Goal: Task Accomplishment & Management: Manage account settings

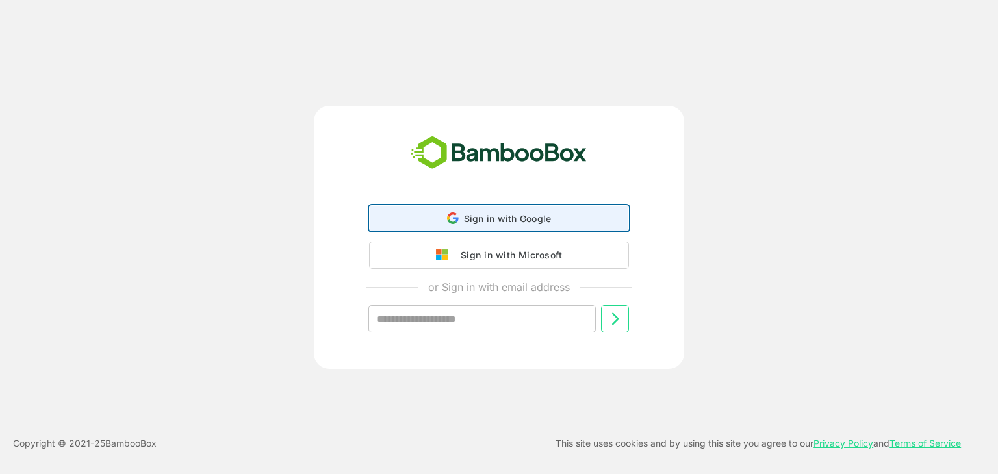
click at [502, 211] on div "Sign in with Google Sign in with Google. Opens in new tab" at bounding box center [498, 218] width 243 height 25
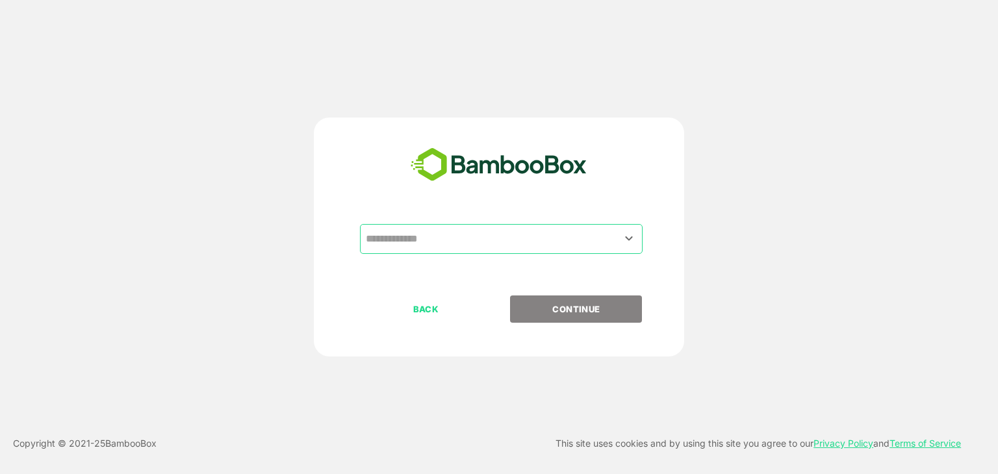
click at [455, 234] on input "text" at bounding box center [500, 239] width 277 height 25
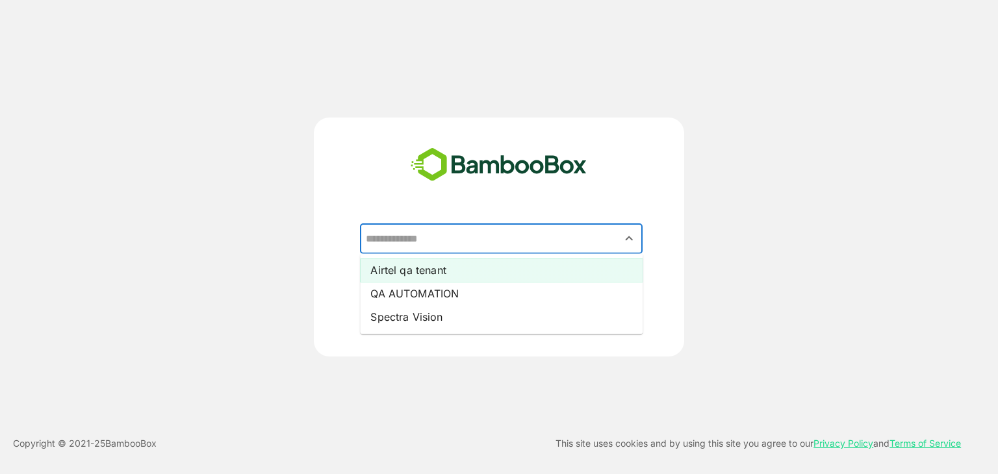
click at [443, 266] on li "Airtel qa tenant" at bounding box center [501, 270] width 283 height 23
type input "**********"
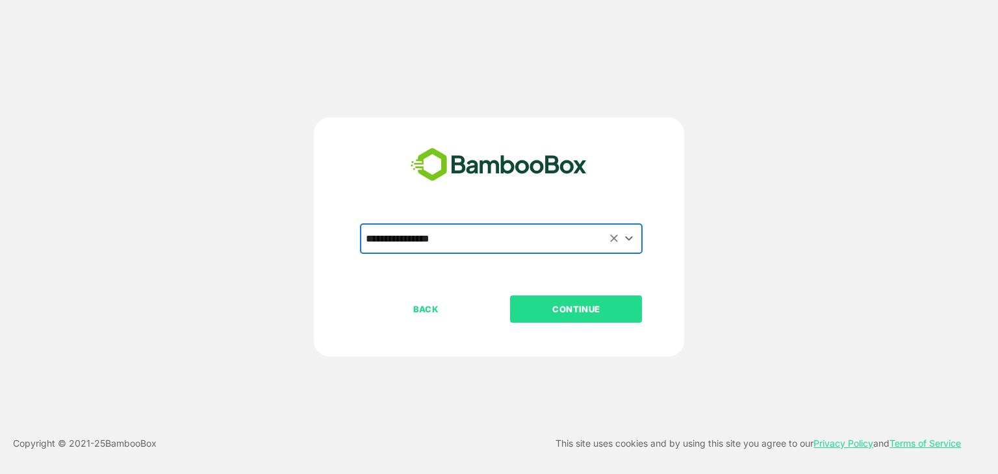
click at [593, 310] on p "CONTINUE" at bounding box center [576, 309] width 130 height 14
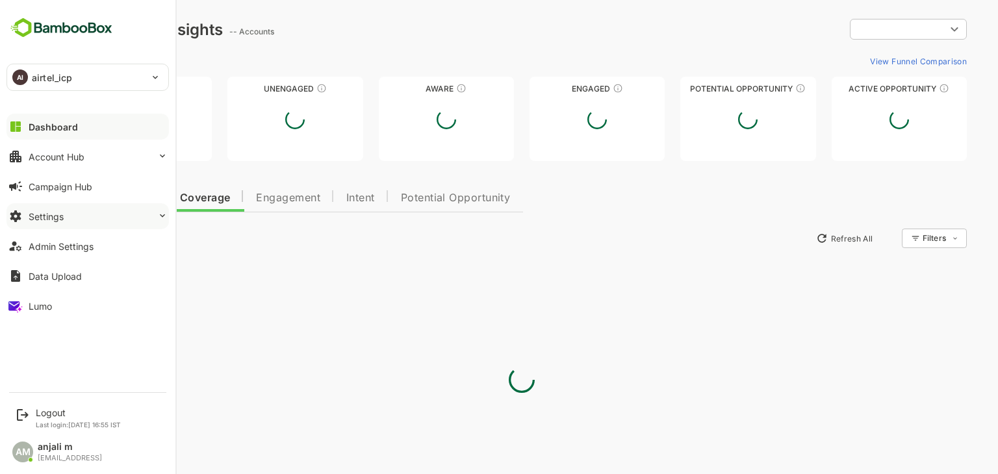
click at [62, 216] on div "Settings" at bounding box center [46, 216] width 35 height 11
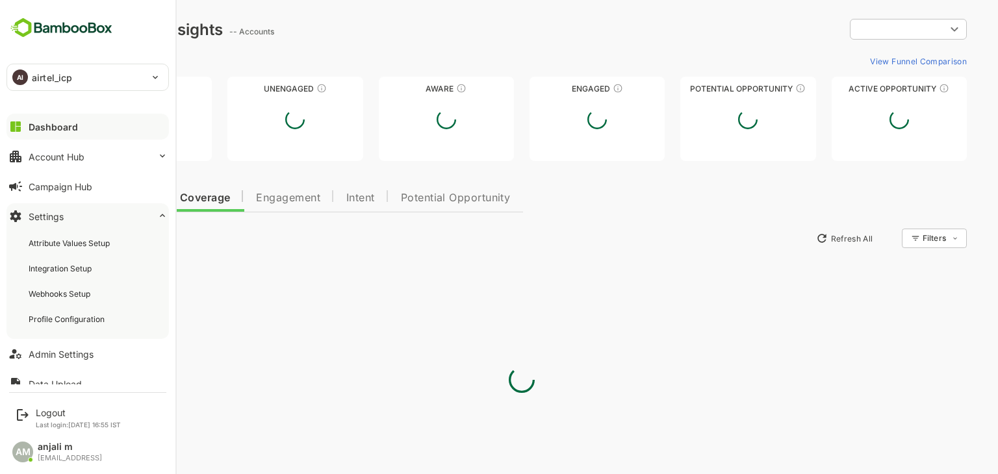
type input "**********"
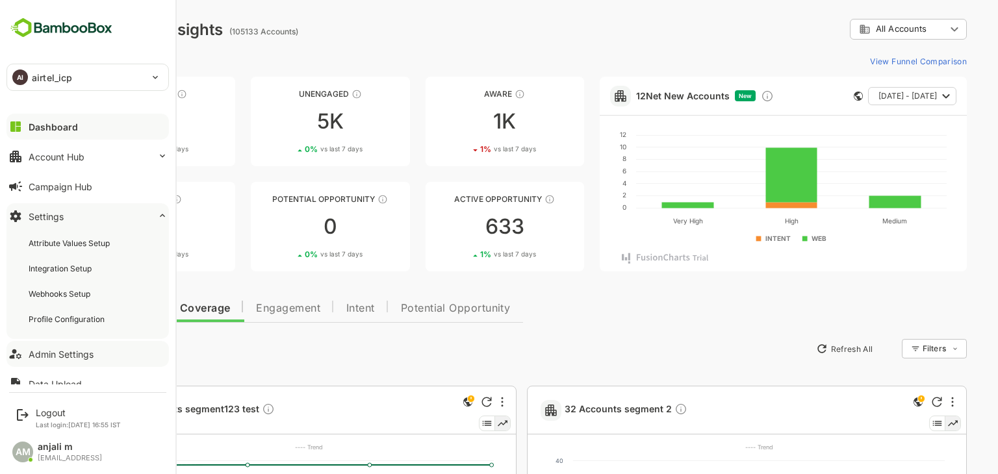
click at [64, 347] on button "Admin Settings" at bounding box center [87, 354] width 162 height 26
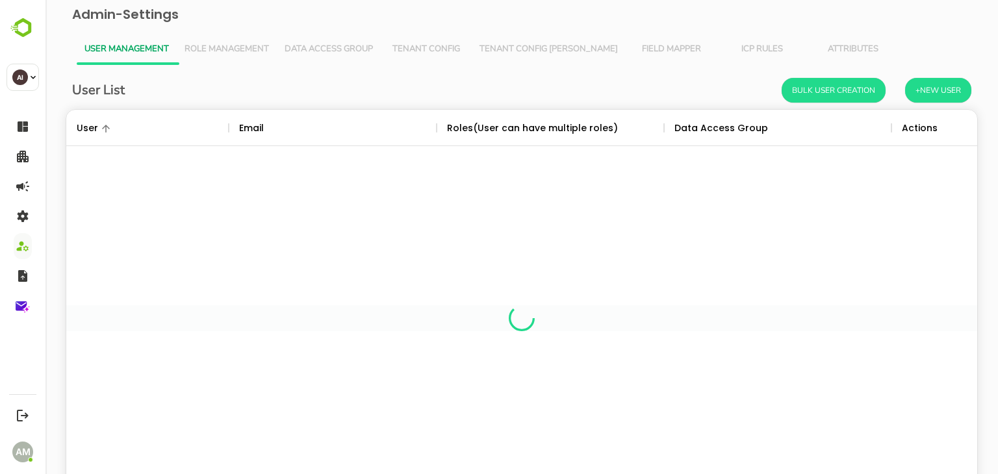
scroll to position [371, 891]
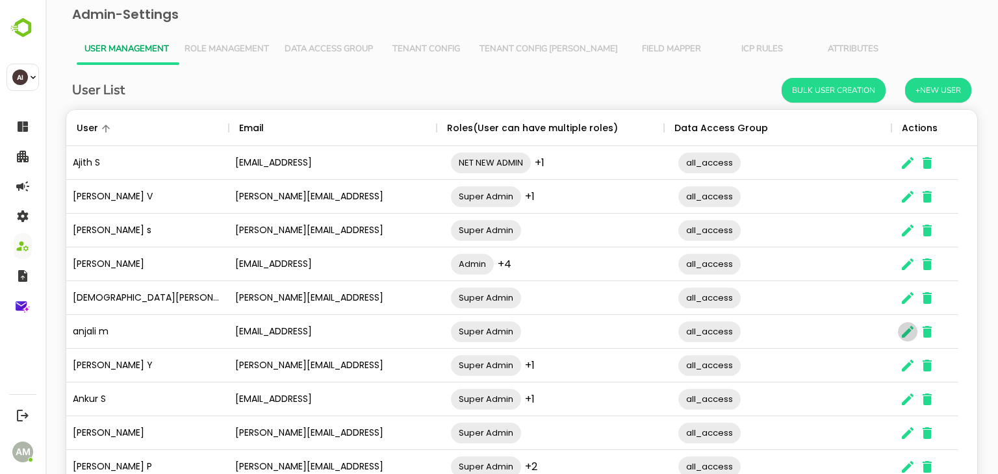
click at [902, 330] on icon "The User Data" at bounding box center [908, 332] width 16 height 16
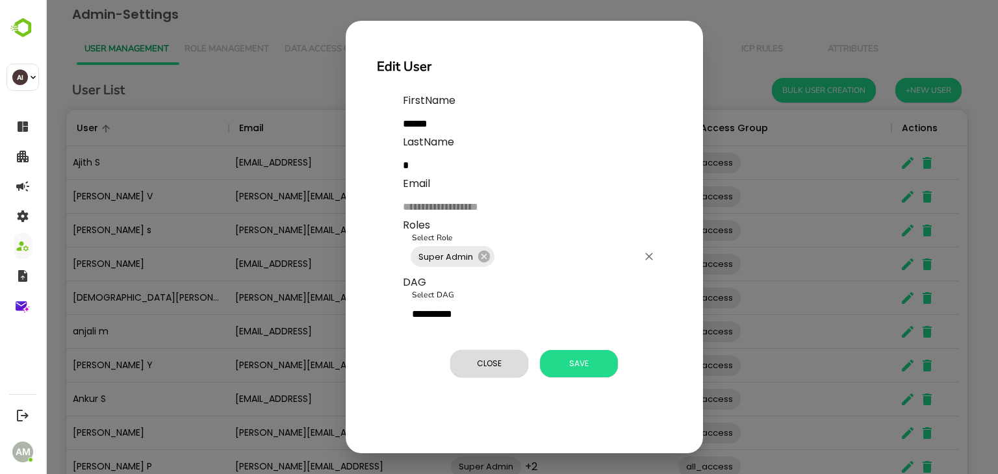
click at [521, 254] on input "Select Role" at bounding box center [566, 256] width 141 height 25
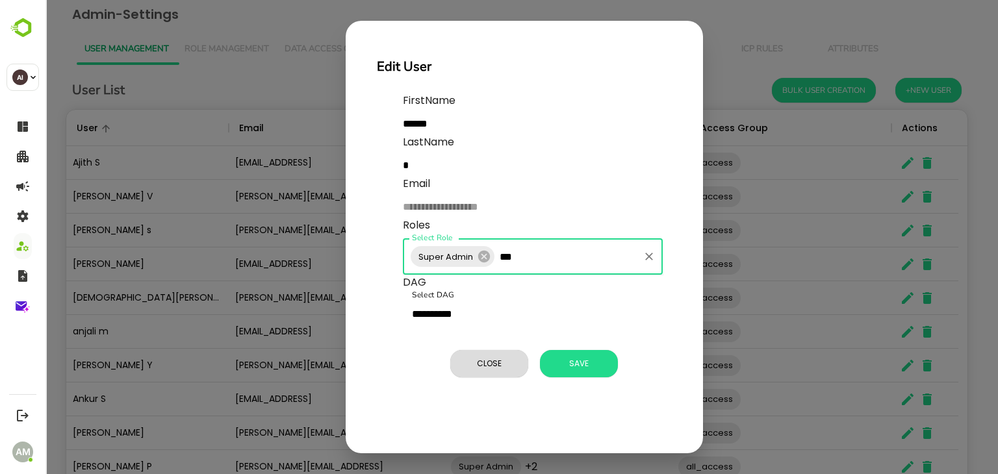
type input "***"
click at [494, 372] on button "Close" at bounding box center [489, 363] width 78 height 27
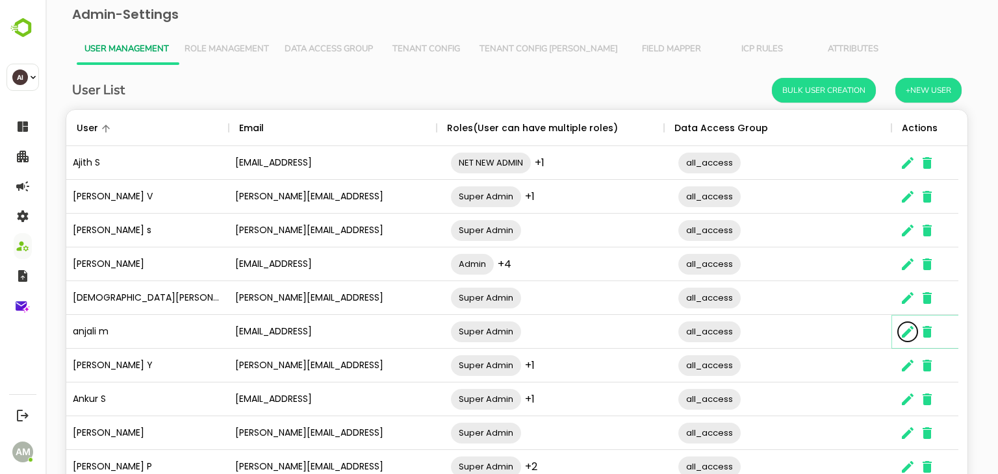
scroll to position [10, 10]
click at [217, 46] on span "Role Management" at bounding box center [226, 49] width 84 height 10
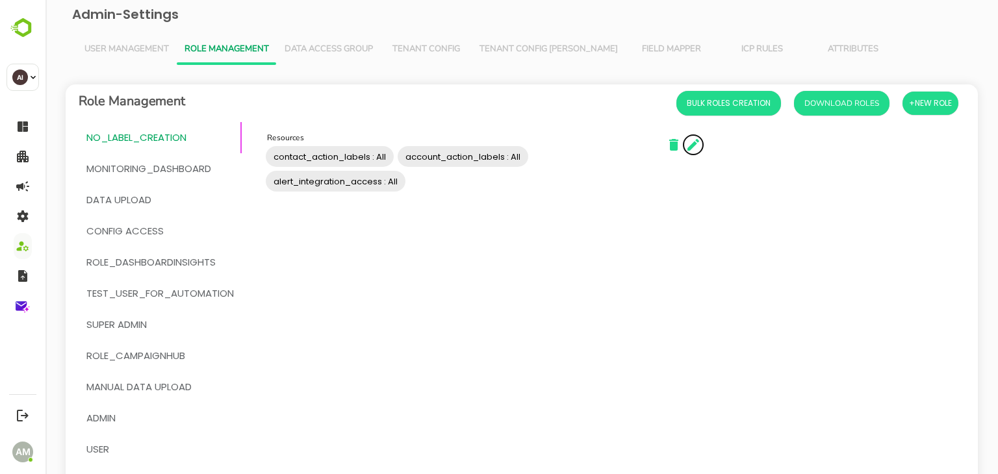
click at [699, 145] on icon "button" at bounding box center [693, 145] width 16 height 16
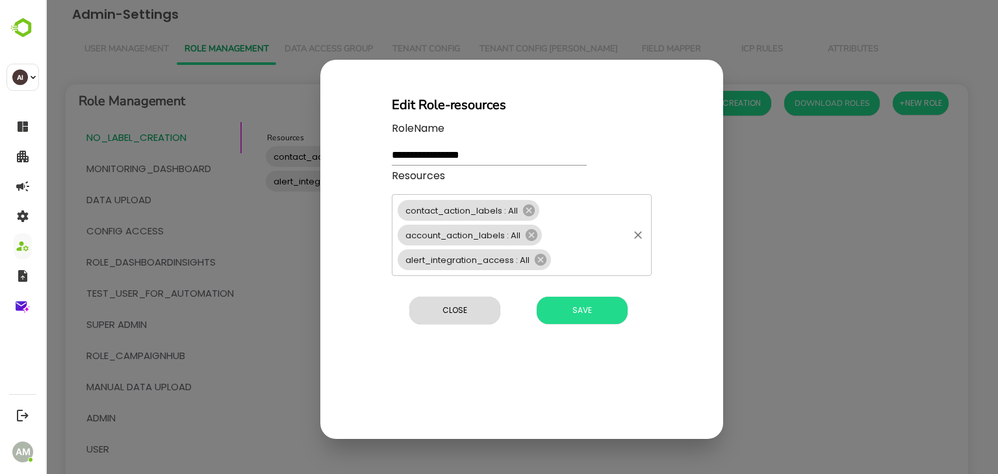
click at [575, 266] on input "Resources" at bounding box center [589, 260] width 73 height 18
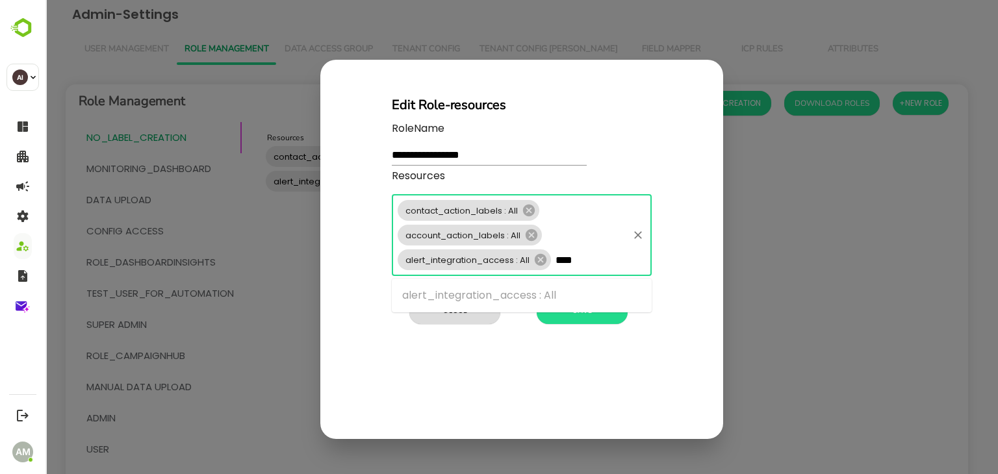
type input "****"
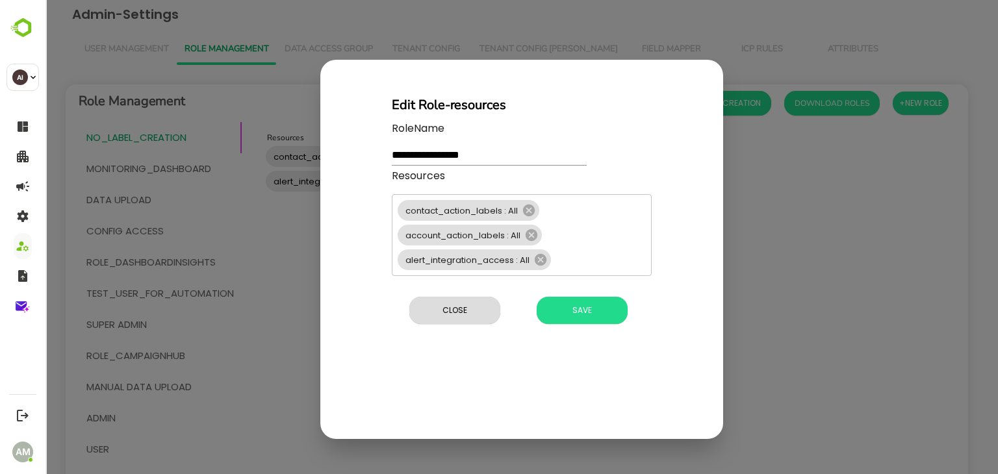
click at [449, 362] on div "**********" at bounding box center [521, 249] width 403 height 379
click at [446, 306] on span "Close" at bounding box center [455, 310] width 78 height 17
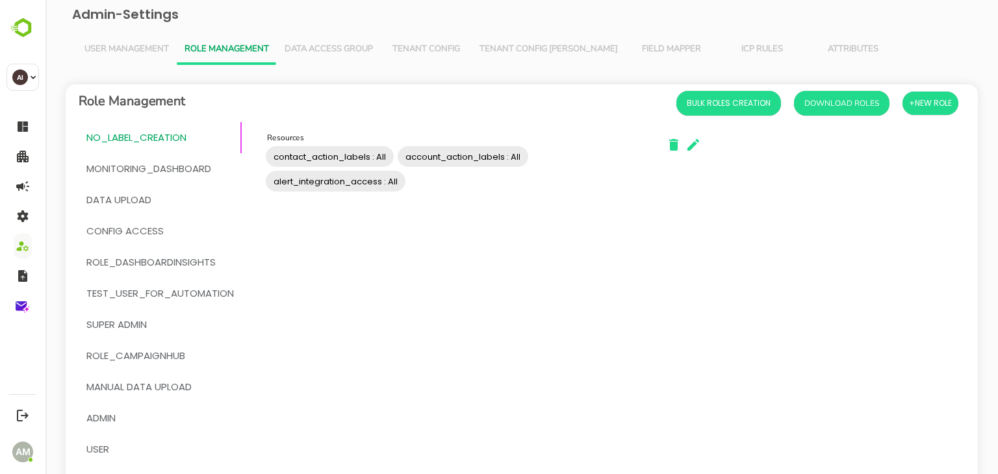
click at [174, 224] on span "Config Access" at bounding box center [159, 231] width 147 height 17
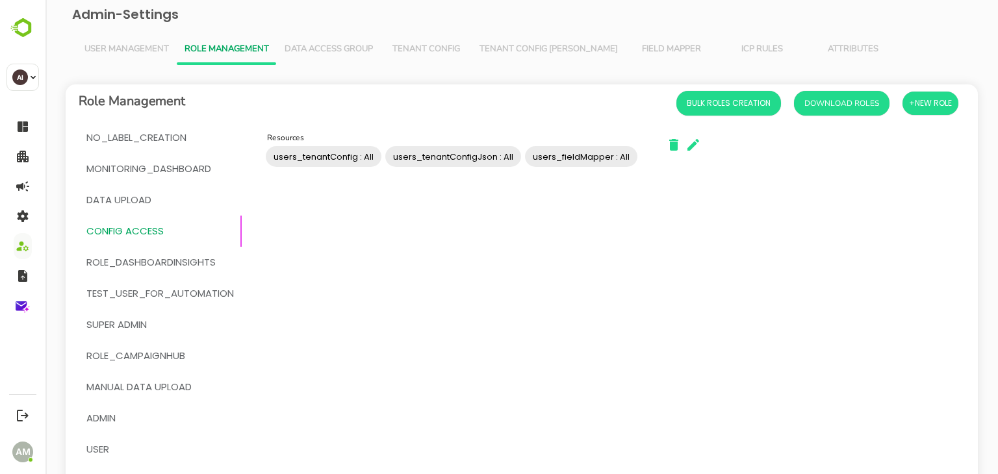
click at [171, 262] on span "Role_DashboardInsights" at bounding box center [150, 262] width 129 height 17
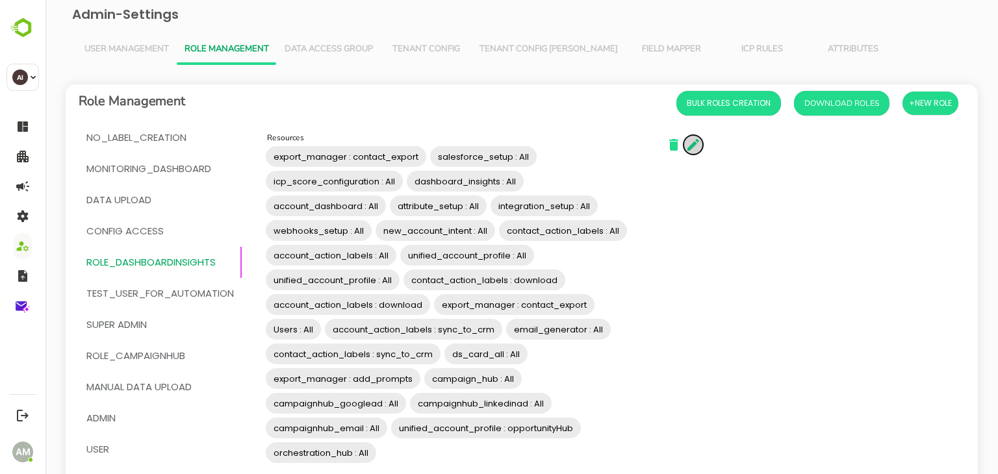
click at [695, 145] on icon "button" at bounding box center [693, 145] width 12 height 12
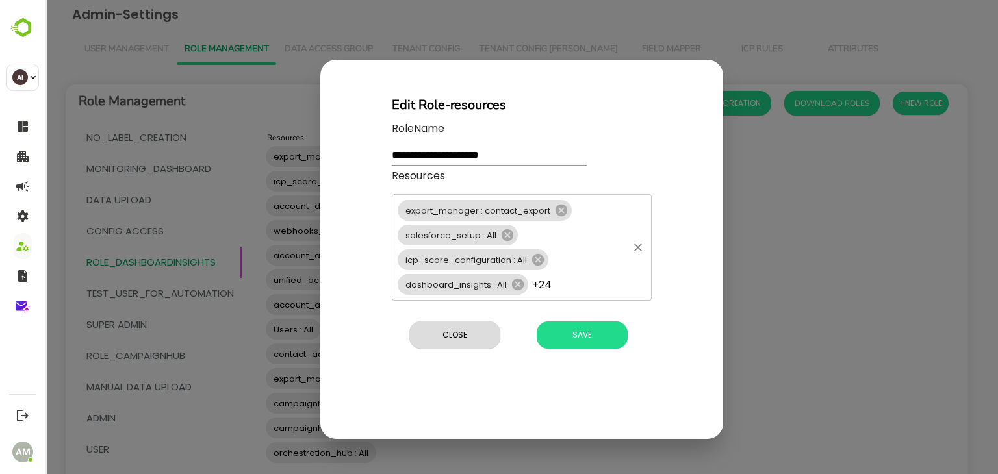
click at [591, 289] on div "export_manager : contact_export salesforce_setup : All icp_score_configuration …" at bounding box center [522, 247] width 260 height 107
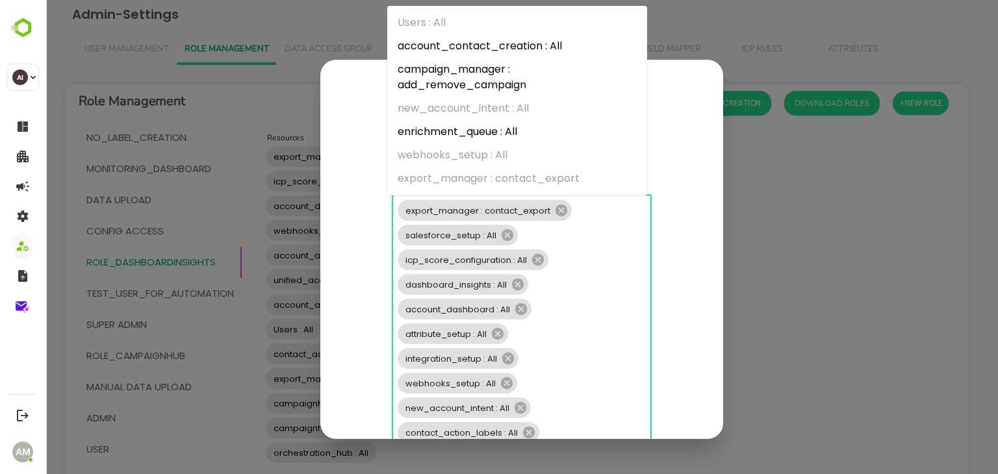
scroll to position [444, 0]
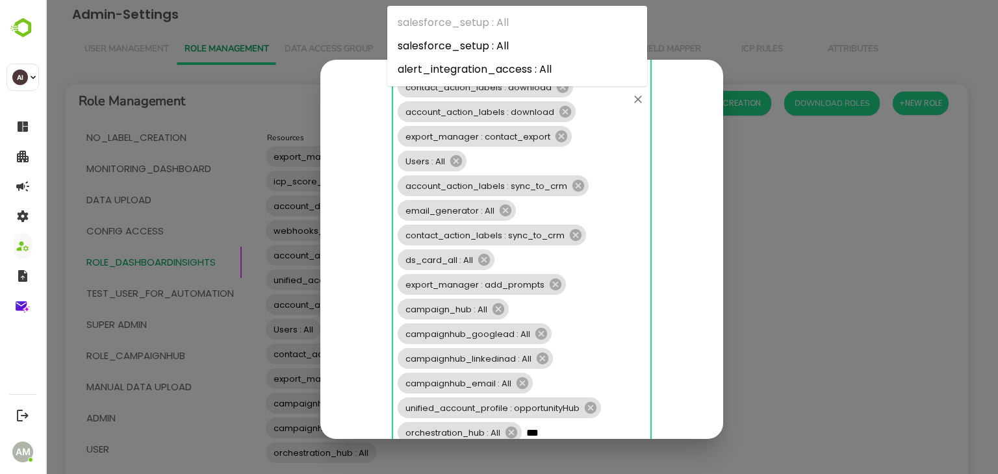
type input "****"
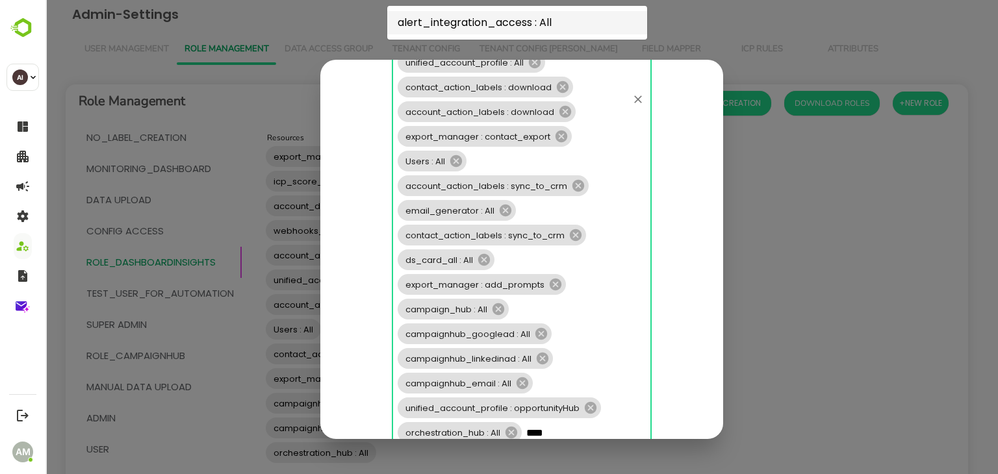
click at [497, 24] on li "alert_integration_access : All" at bounding box center [517, 22] width 260 height 23
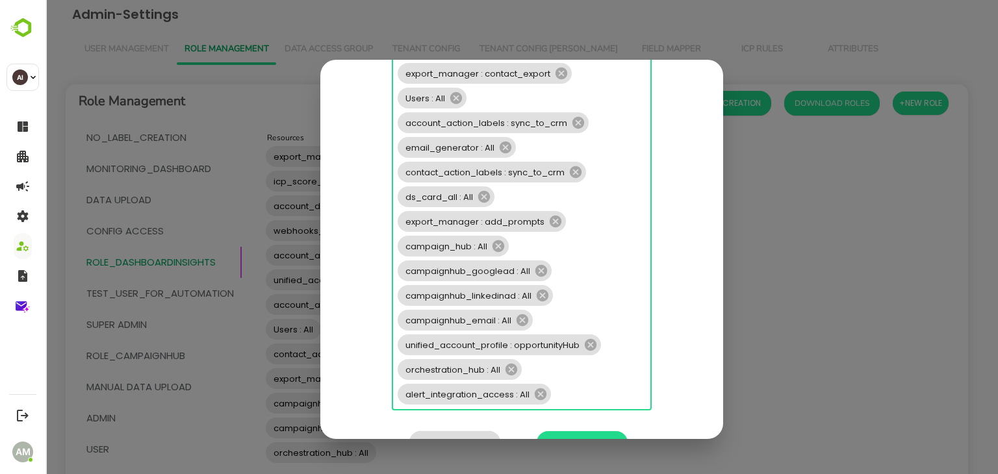
scroll to position [545, 0]
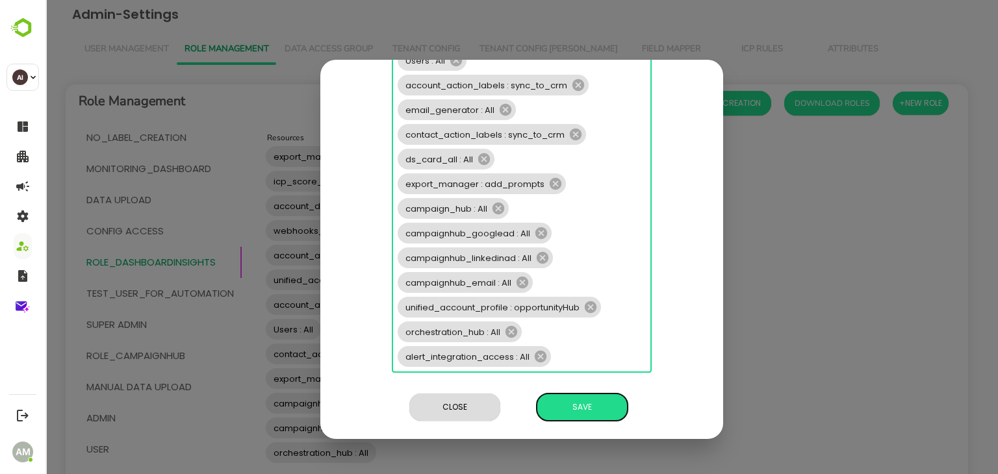
click at [588, 409] on div "**********" at bounding box center [521, 249] width 403 height 379
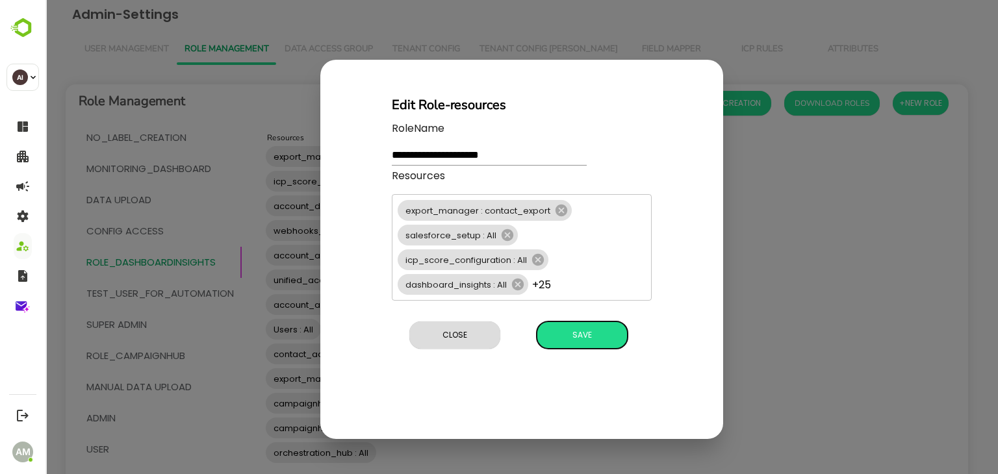
click at [586, 336] on span "Save" at bounding box center [582, 335] width 78 height 17
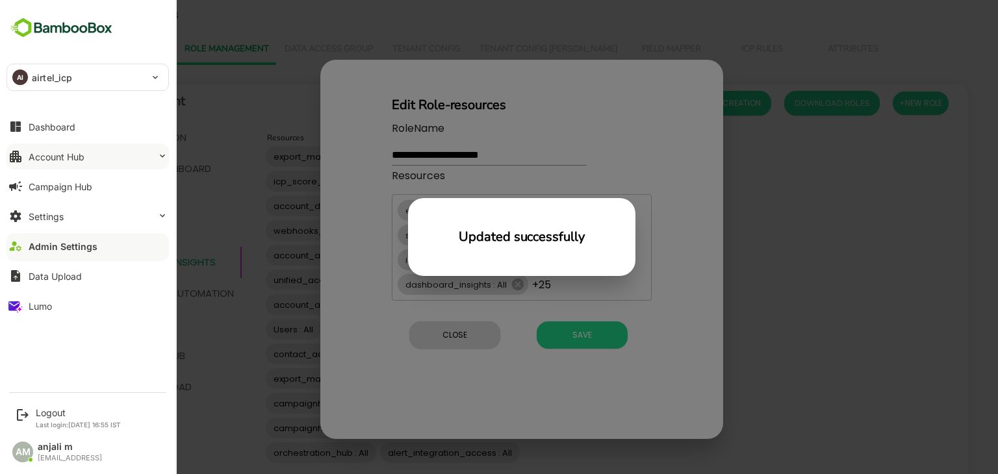
click at [77, 149] on button "Account Hub" at bounding box center [87, 157] width 162 height 26
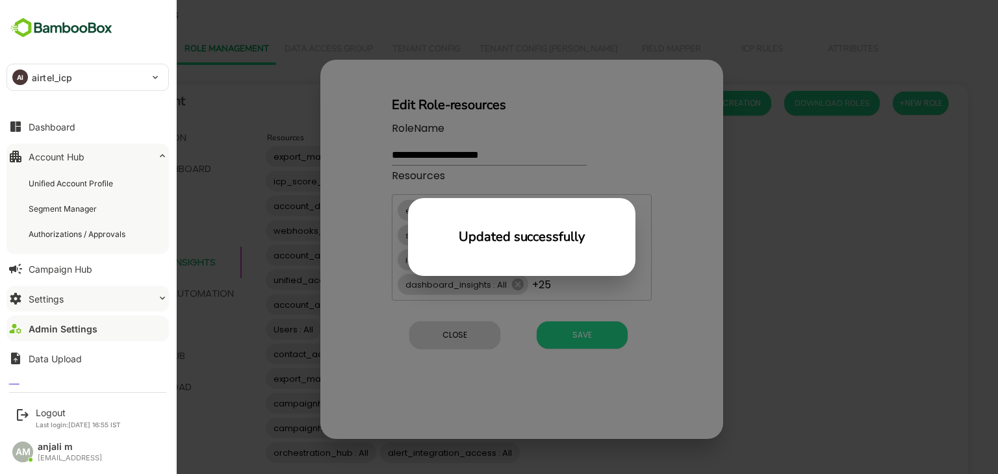
click at [67, 296] on button "Settings" at bounding box center [87, 299] width 162 height 26
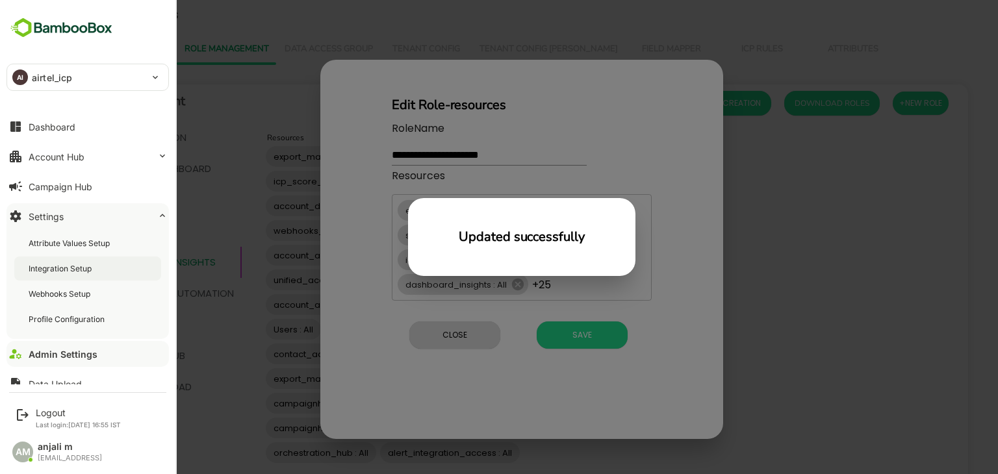
click at [73, 271] on div "Integration Setup" at bounding box center [62, 268] width 66 height 11
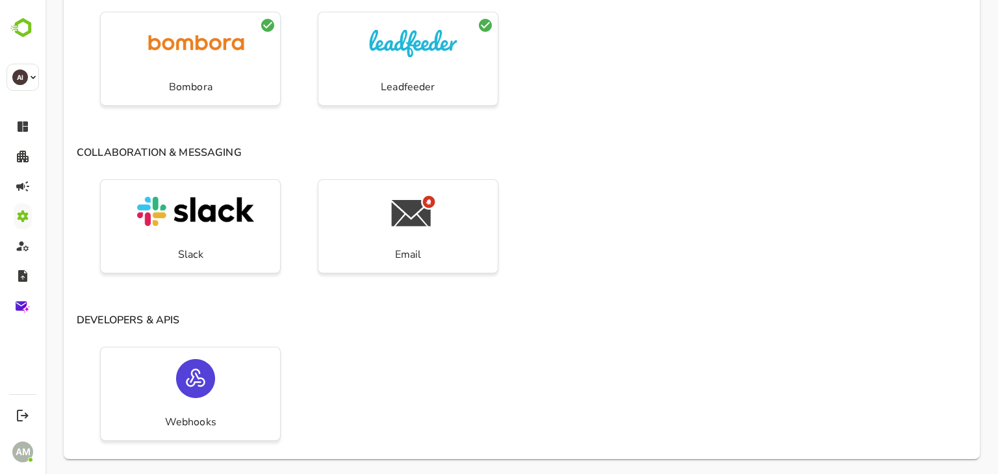
scroll to position [1055, 0]
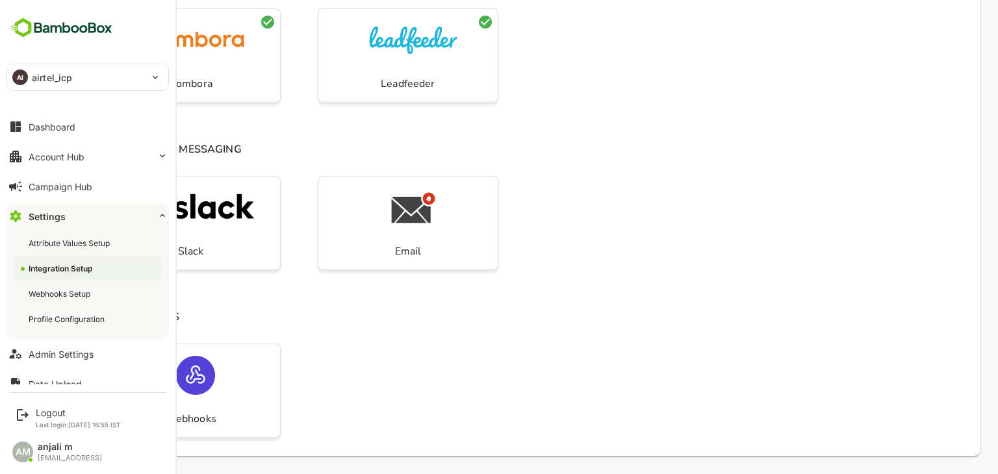
click at [71, 266] on div "Integration Setup" at bounding box center [62, 268] width 66 height 11
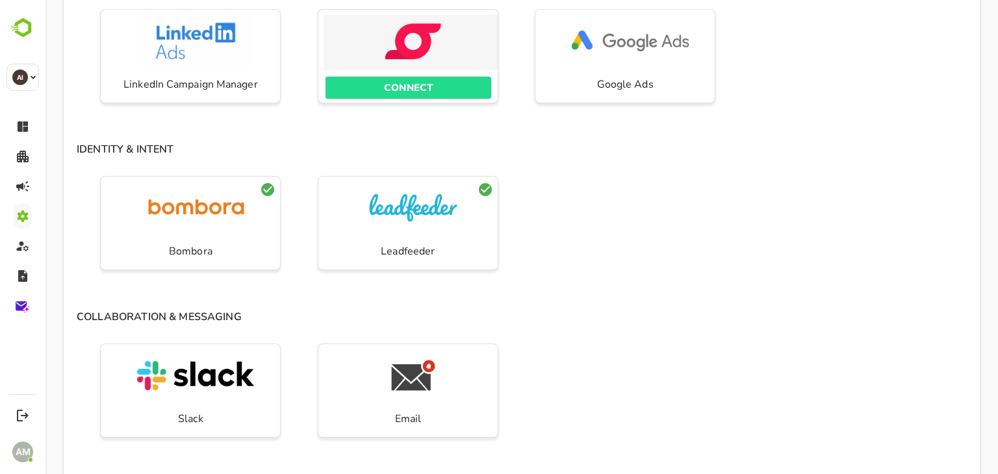
scroll to position [1055, 0]
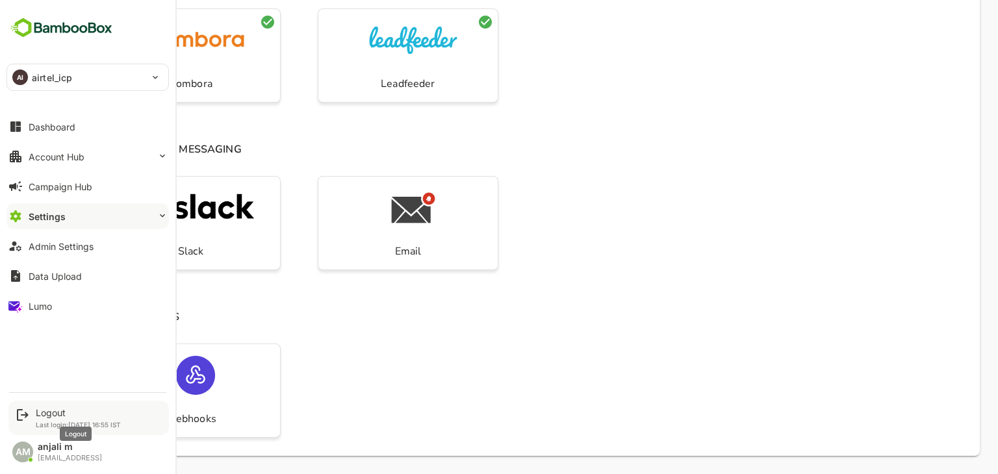
click at [55, 410] on div "Logout" at bounding box center [78, 412] width 85 height 11
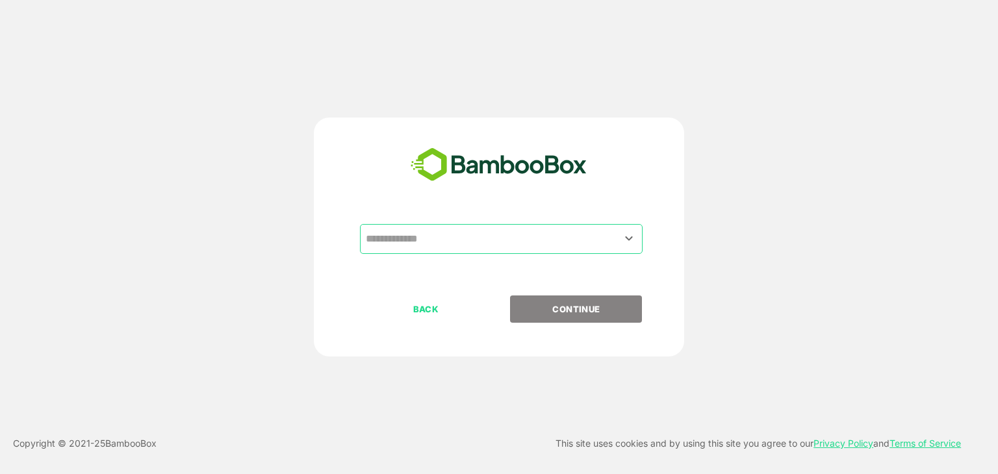
click at [457, 242] on input "text" at bounding box center [500, 239] width 277 height 25
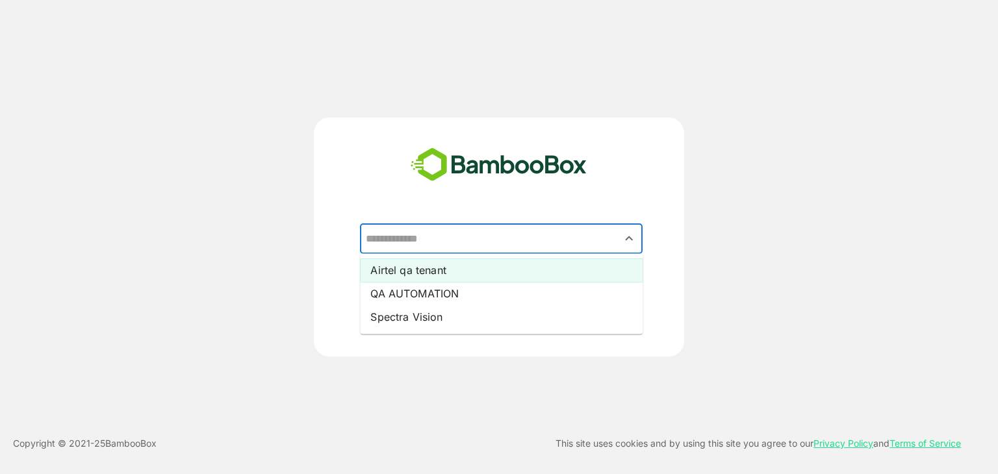
click at [441, 273] on li "Airtel qa tenant" at bounding box center [501, 270] width 283 height 23
type input "**********"
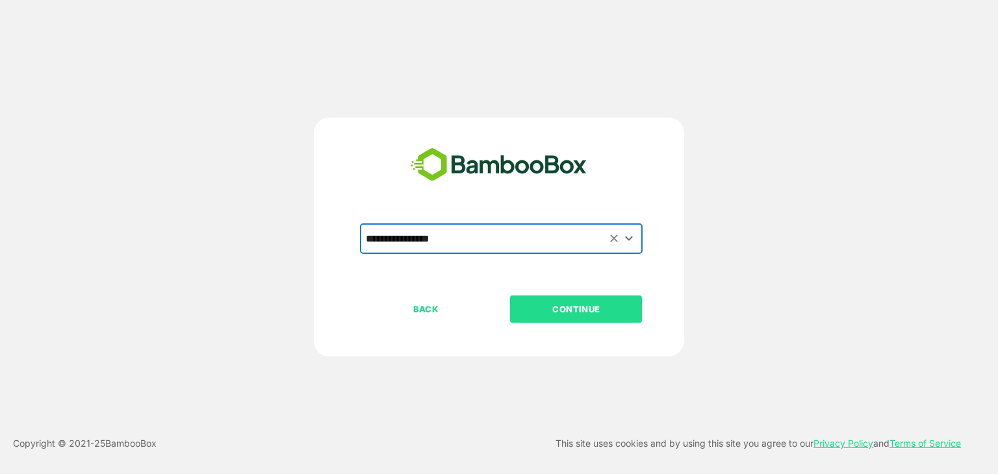
click at [585, 315] on p "CONTINUE" at bounding box center [576, 309] width 130 height 14
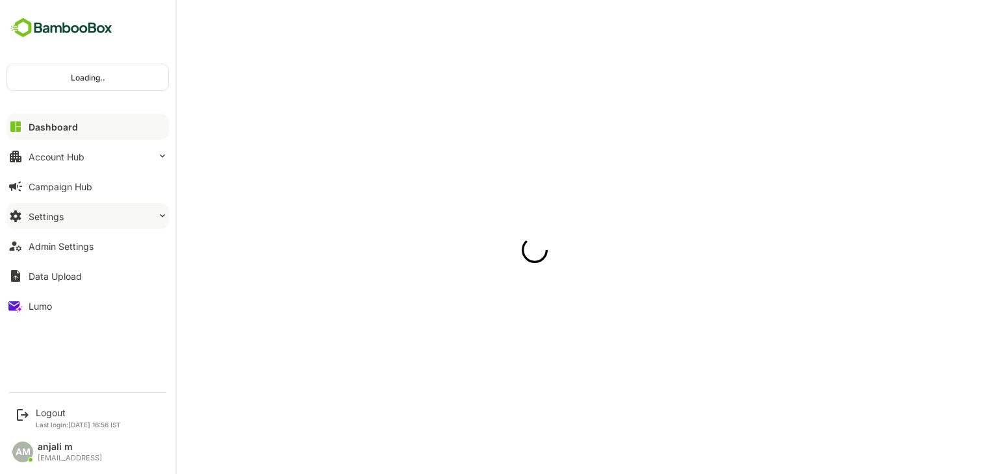
click at [64, 217] on button "Settings" at bounding box center [87, 216] width 162 height 26
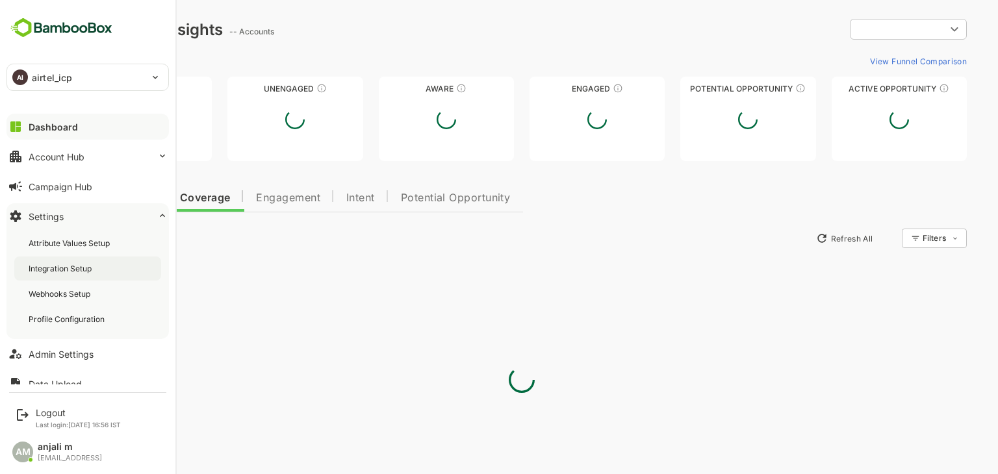
click at [71, 271] on div "Integration Setup" at bounding box center [62, 268] width 66 height 11
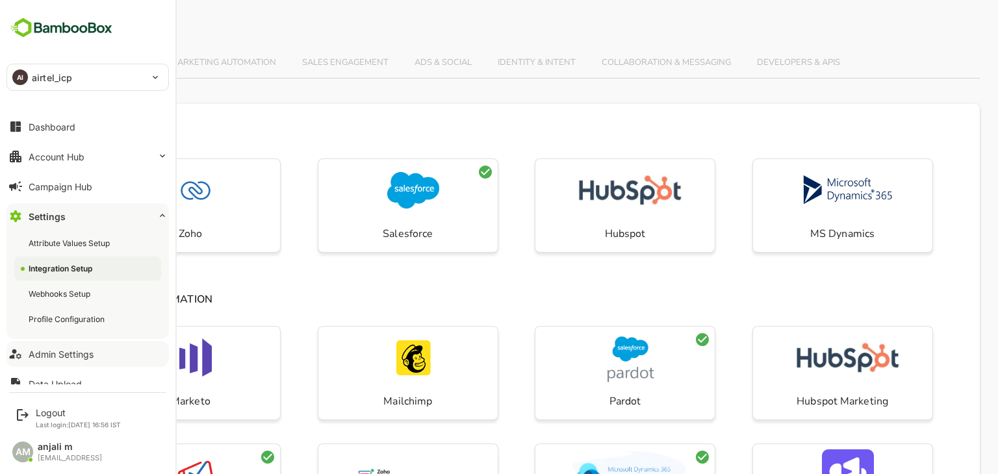
click at [65, 357] on div "Admin Settings" at bounding box center [61, 354] width 65 height 11
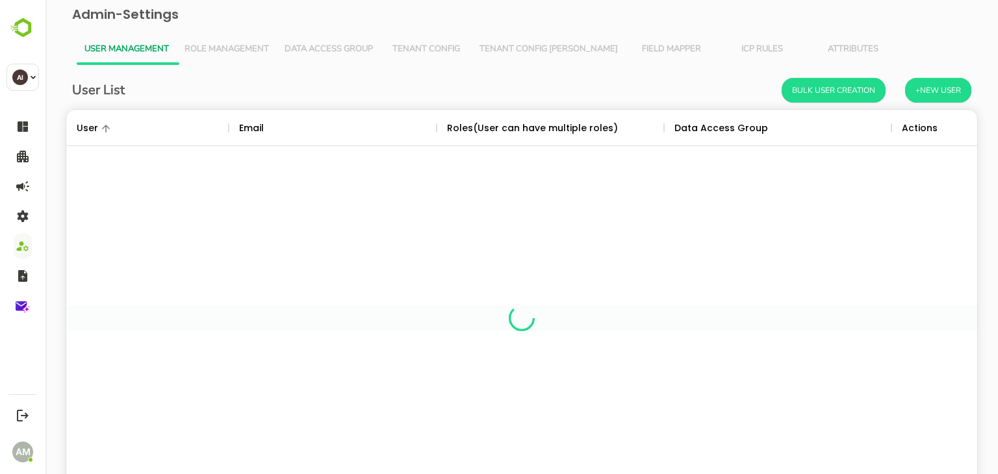
scroll to position [371, 891]
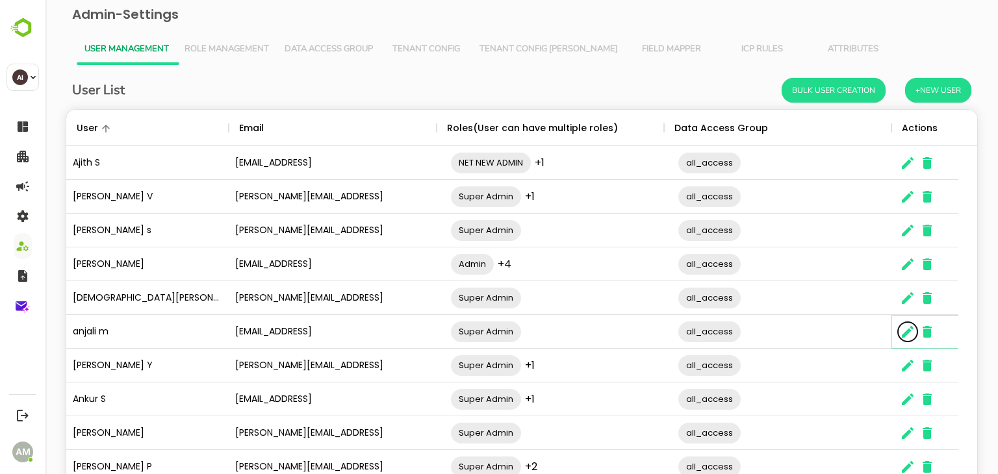
click at [909, 325] on icon "The User Data" at bounding box center [908, 332] width 16 height 16
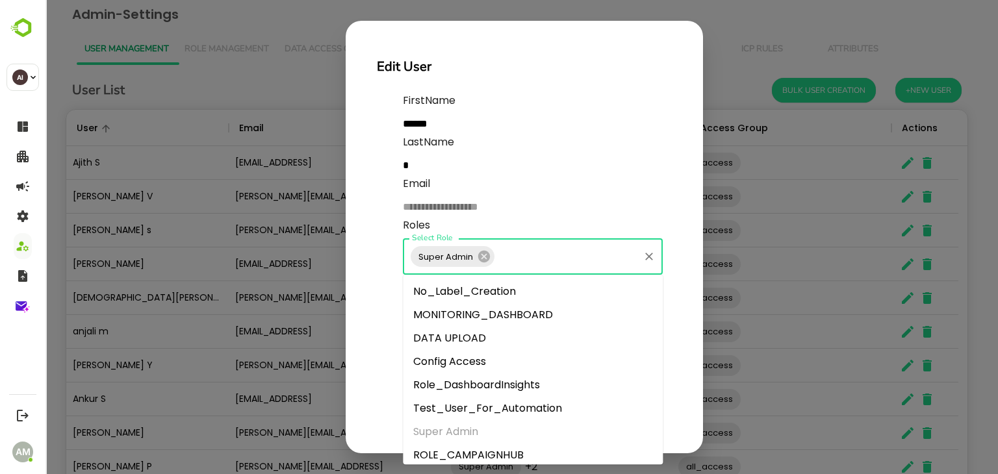
click at [569, 251] on input "Select Role" at bounding box center [566, 256] width 141 height 25
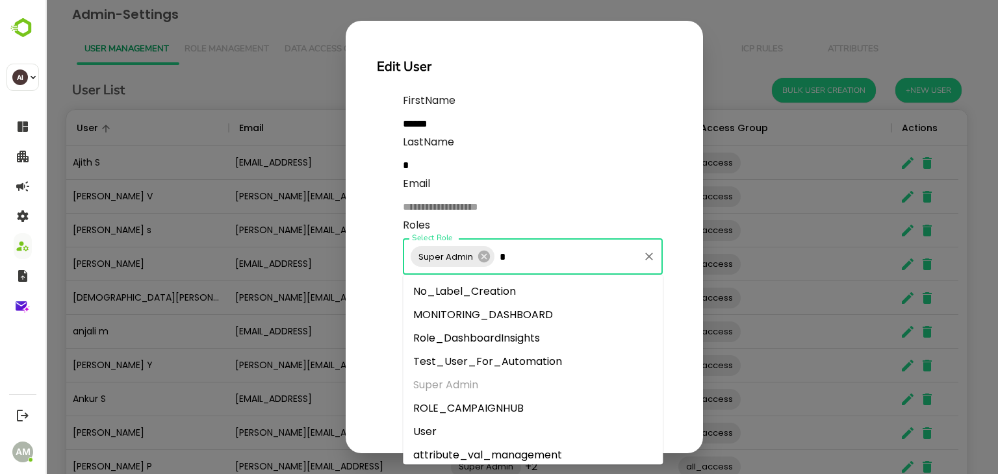
type input "**"
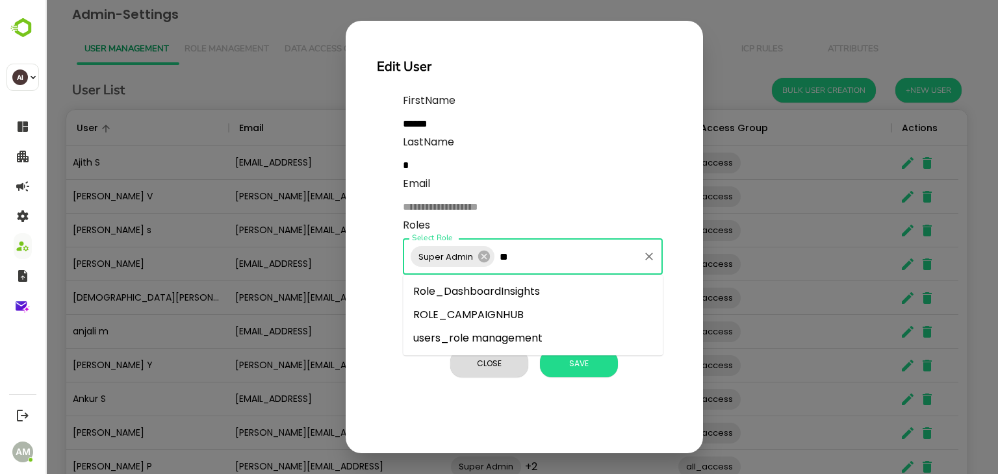
click at [516, 290] on li "Role_DashboardInsights" at bounding box center [533, 291] width 260 height 23
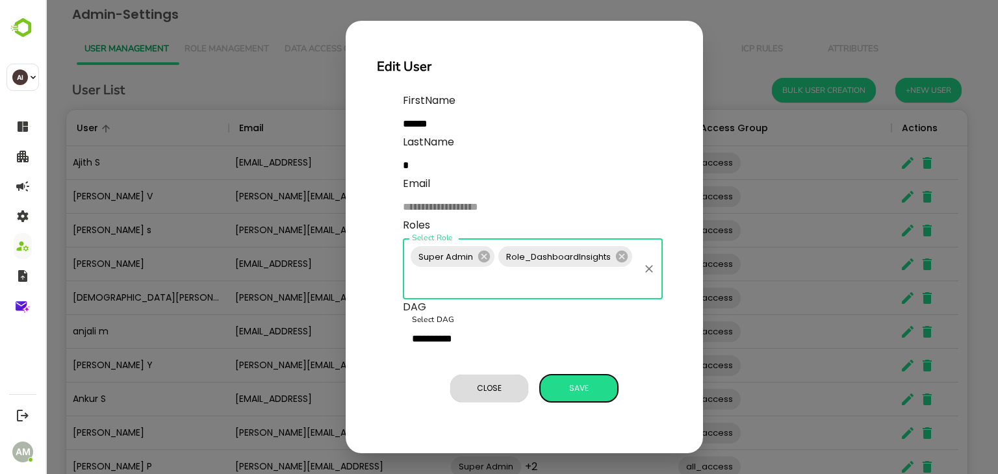
click at [574, 389] on span "Save" at bounding box center [578, 388] width 65 height 17
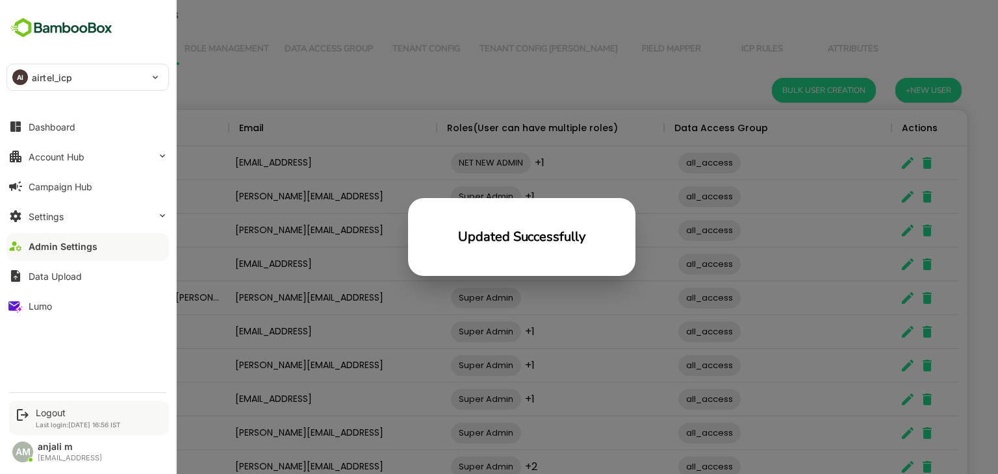
click at [58, 409] on div "Logout" at bounding box center [78, 412] width 85 height 11
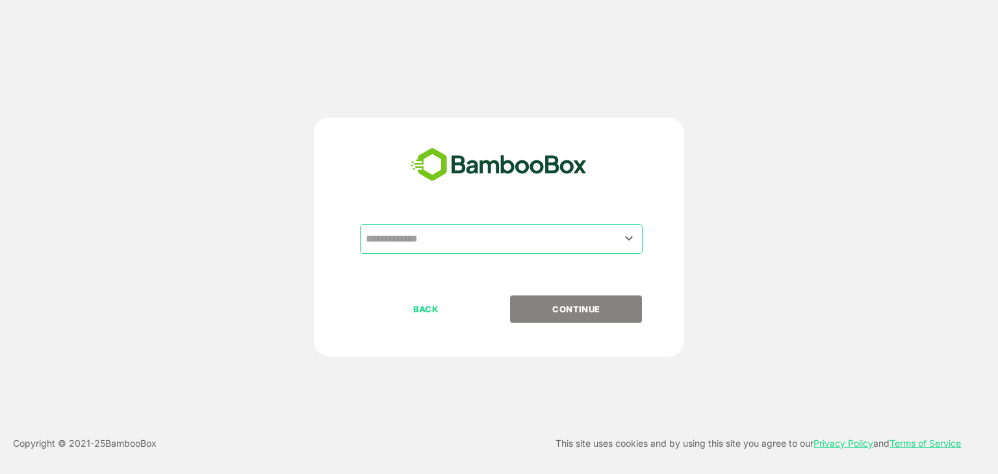
click at [475, 242] on input "text" at bounding box center [500, 239] width 277 height 25
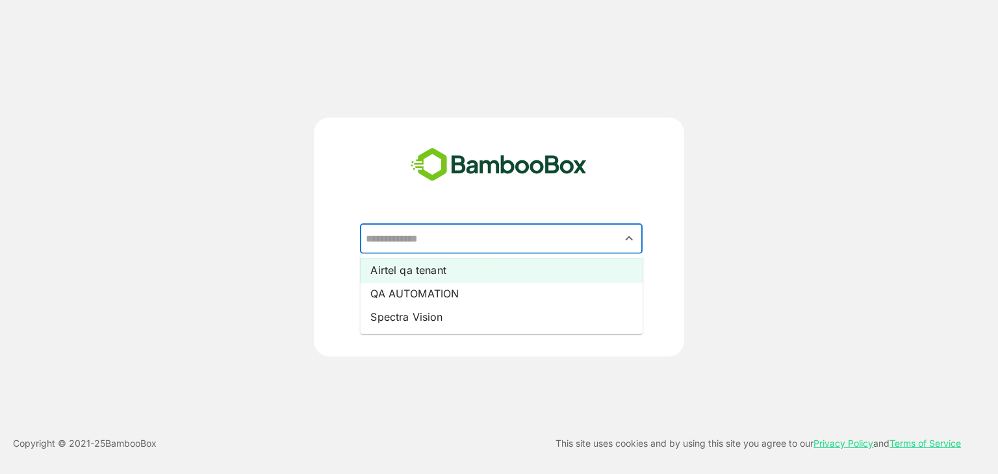
click at [413, 273] on li "Airtel qa tenant" at bounding box center [501, 270] width 283 height 23
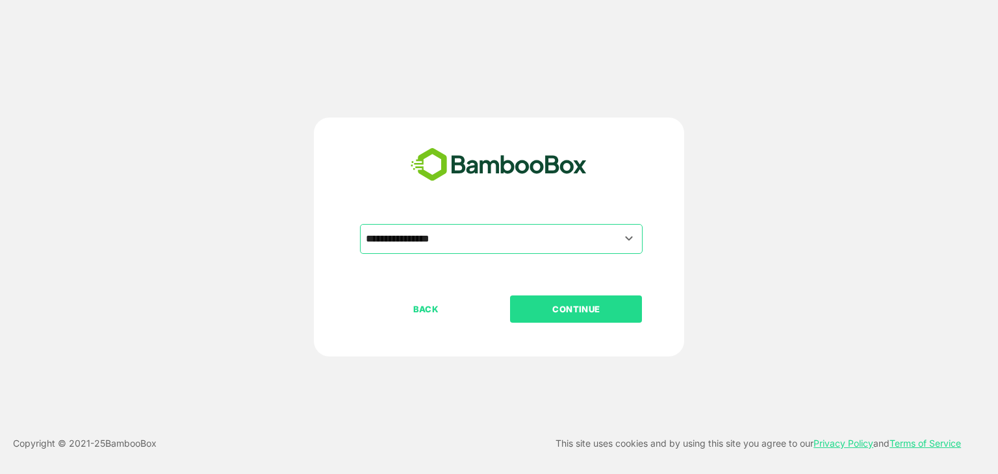
click at [575, 305] on p "CONTINUE" at bounding box center [576, 309] width 130 height 14
click at [598, 305] on p "CONTINUE" at bounding box center [576, 309] width 130 height 14
click at [582, 309] on p "CONTINUE" at bounding box center [576, 309] width 130 height 14
click at [574, 309] on p "CONTINUE" at bounding box center [576, 309] width 130 height 14
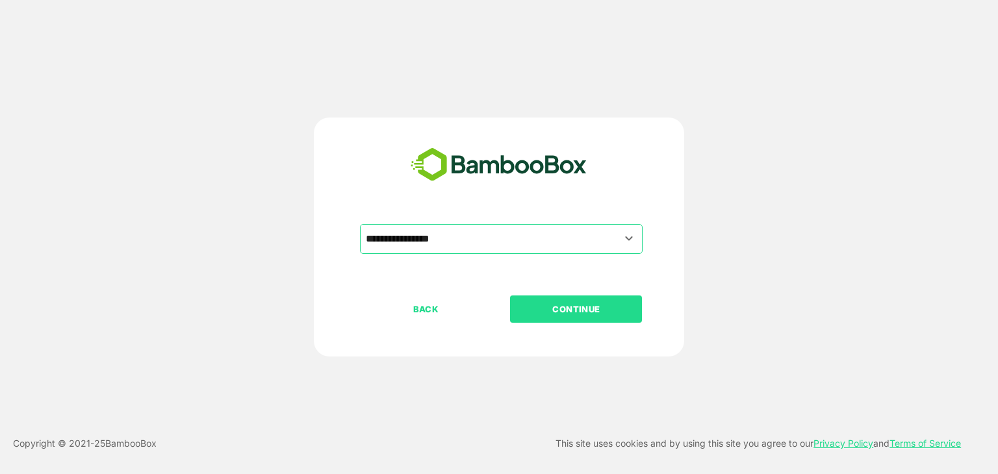
click at [574, 309] on p "CONTINUE" at bounding box center [576, 309] width 130 height 14
click at [574, 305] on p "CONTINUE" at bounding box center [576, 309] width 130 height 14
click at [575, 305] on p "CONTINUE" at bounding box center [576, 309] width 130 height 14
click at [453, 236] on input "**********" at bounding box center [500, 239] width 277 height 25
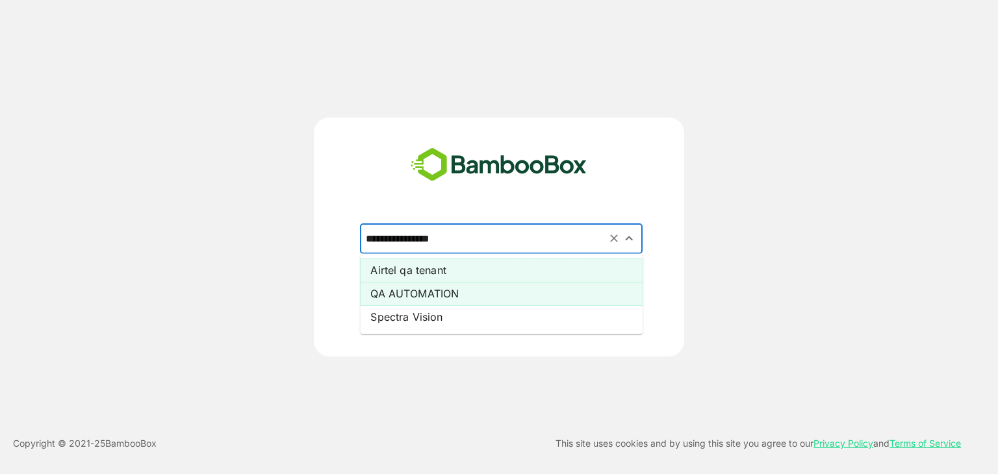
click at [427, 286] on li "QA AUTOMATION" at bounding box center [501, 293] width 283 height 23
type input "**********"
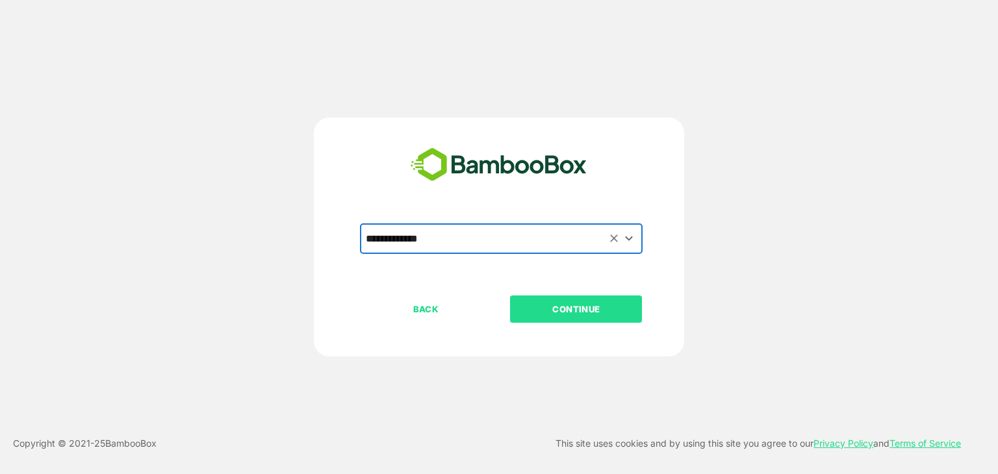
click at [551, 300] on button "CONTINUE" at bounding box center [576, 309] width 132 height 27
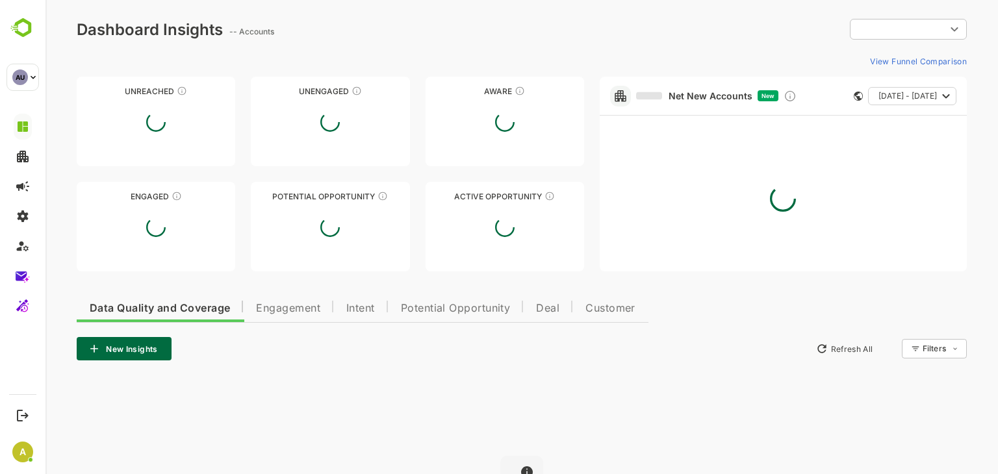
type input "********"
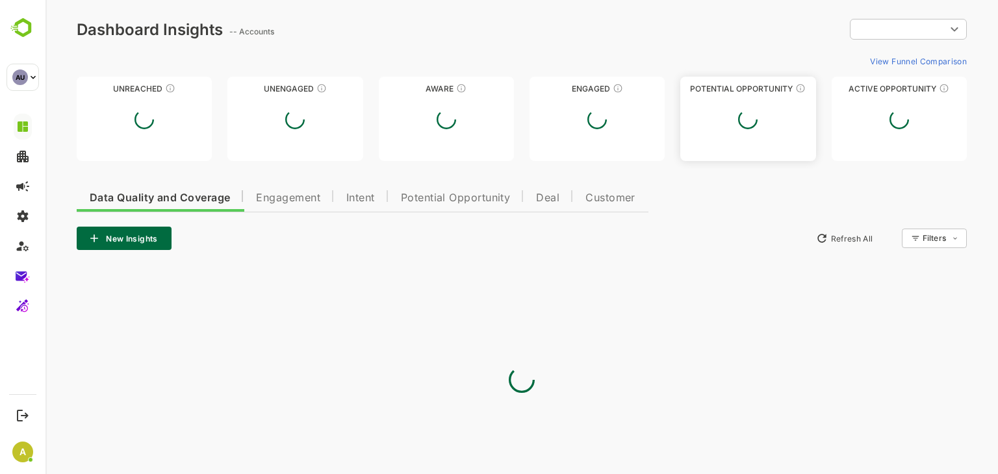
type input "********"
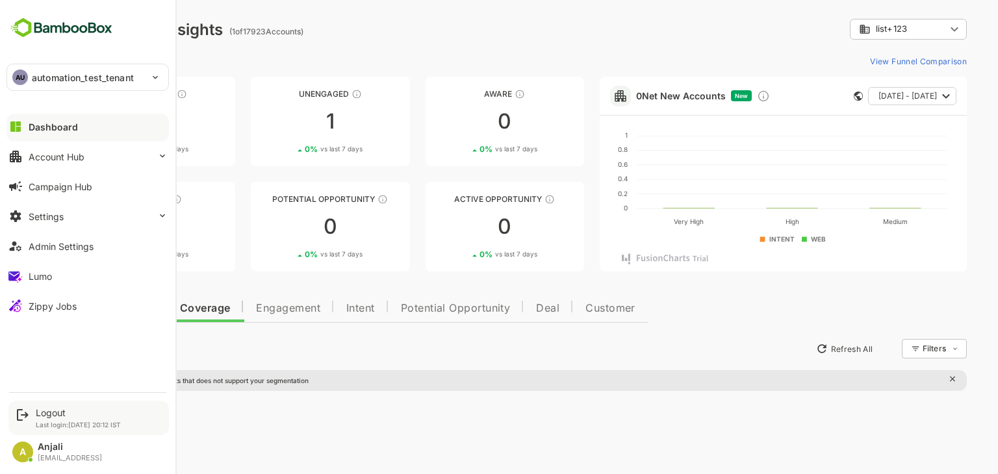
click at [52, 411] on div "Logout" at bounding box center [78, 412] width 85 height 11
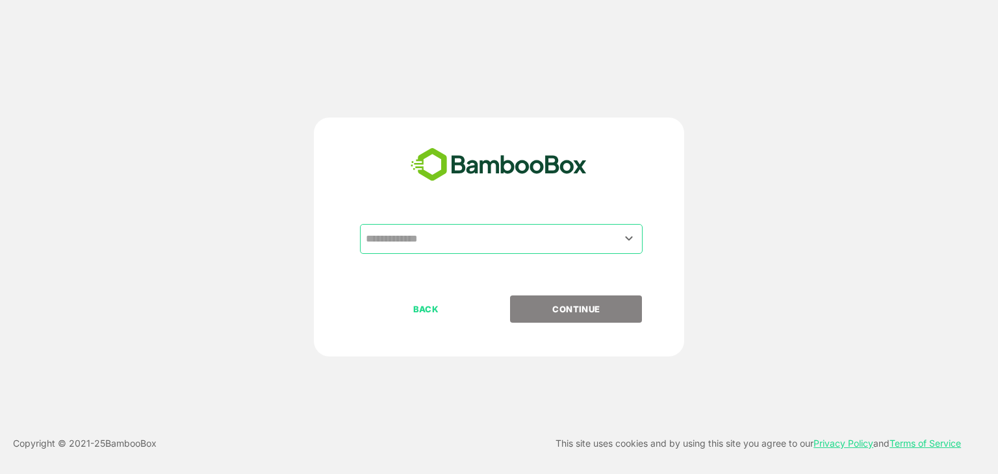
click at [431, 242] on input "text" at bounding box center [500, 239] width 277 height 25
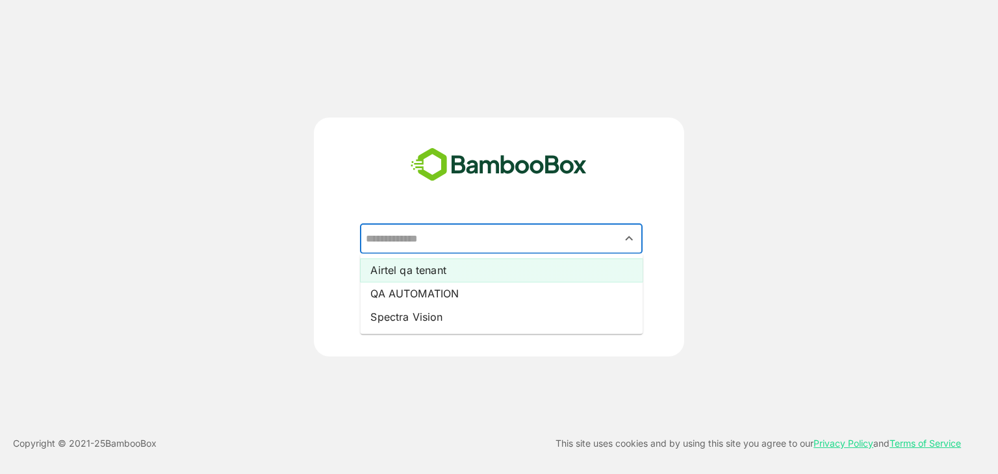
click at [430, 269] on li "Airtel qa tenant" at bounding box center [501, 270] width 283 height 23
type input "**********"
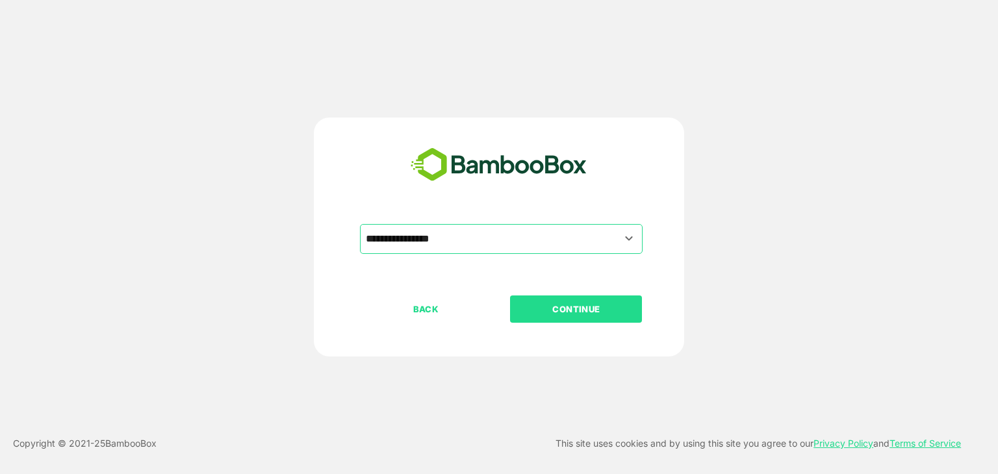
click at [564, 310] on p "CONTINUE" at bounding box center [576, 309] width 130 height 14
click at [563, 310] on p "CONTINUE" at bounding box center [576, 309] width 130 height 14
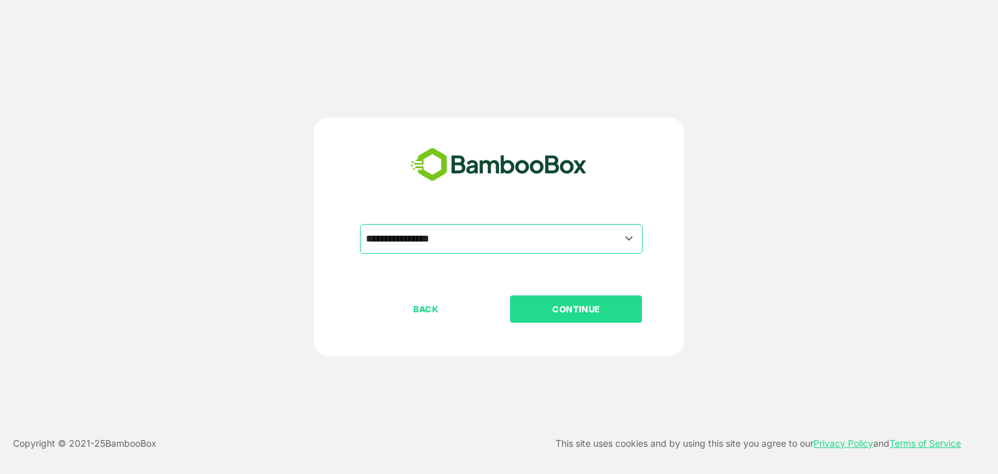
click at [563, 310] on p "CONTINUE" at bounding box center [576, 309] width 130 height 14
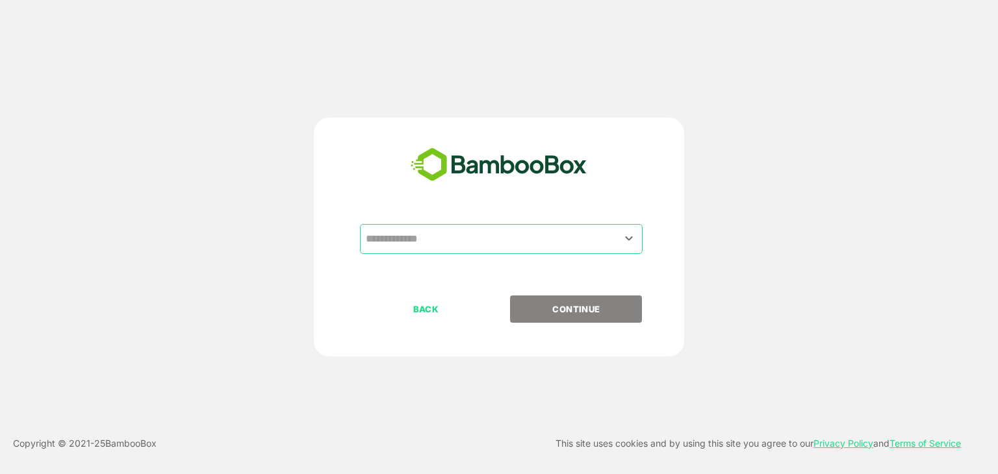
click at [427, 245] on input "text" at bounding box center [500, 239] width 277 height 25
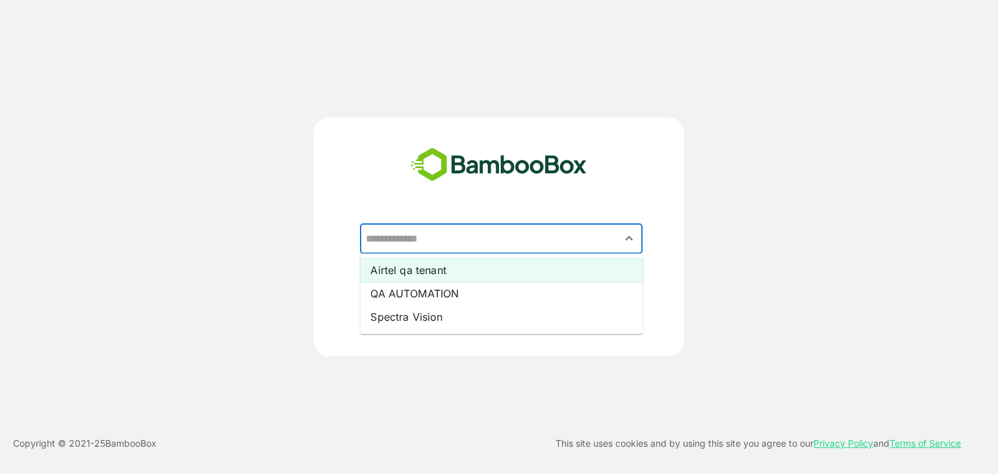
click at [434, 272] on li "Airtel qa tenant" at bounding box center [501, 270] width 283 height 23
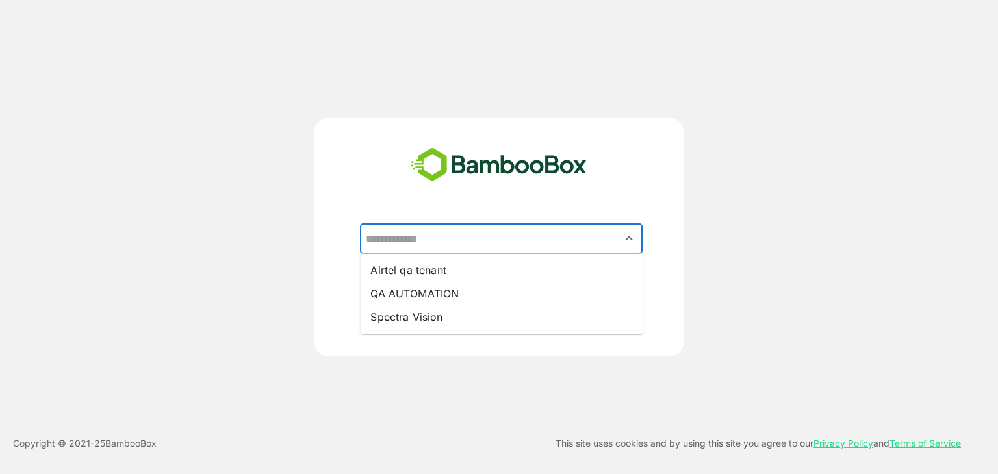
type input "**********"
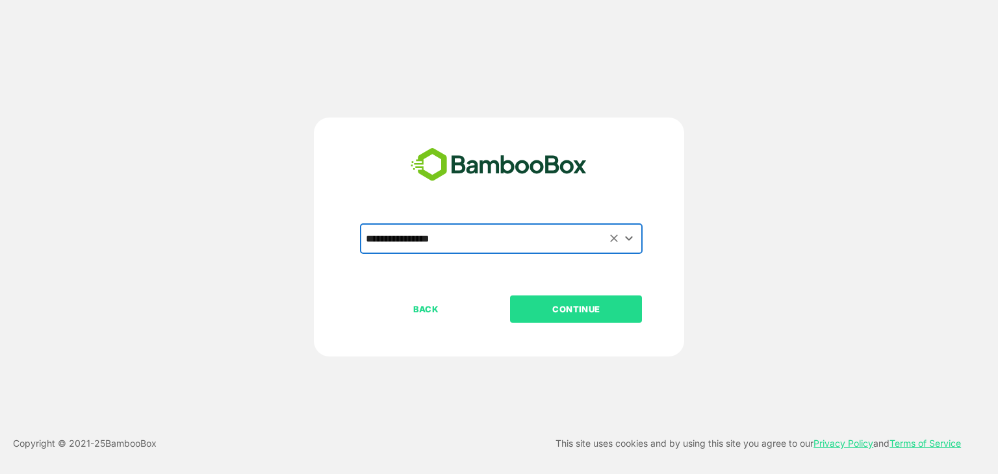
click at [561, 312] on p "CONTINUE" at bounding box center [576, 309] width 130 height 14
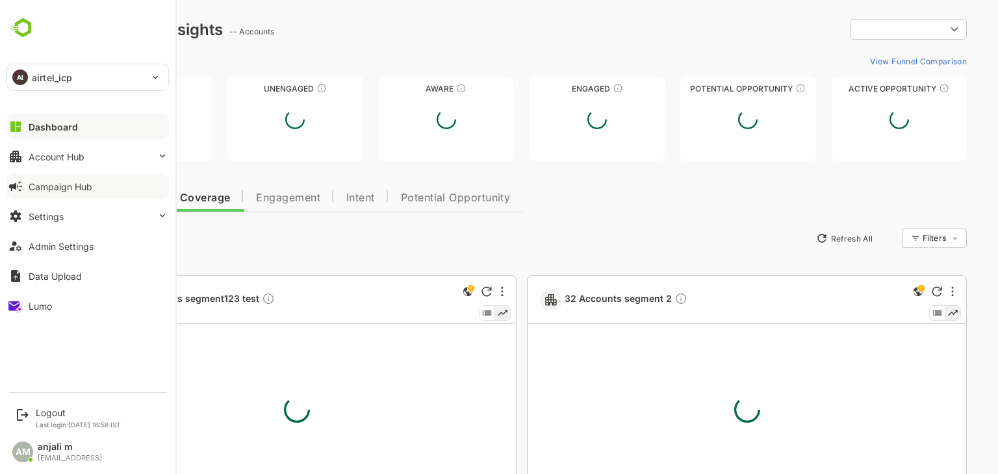
type input "**********"
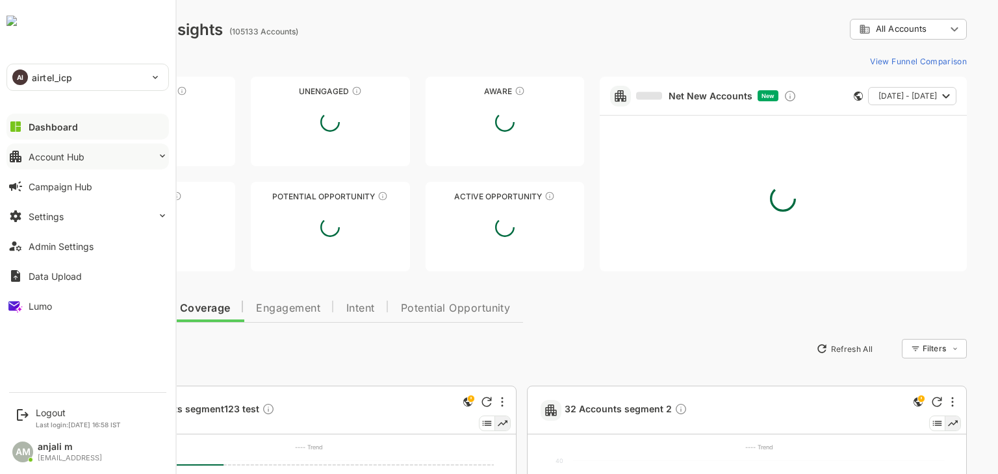
click at [98, 155] on button "Account Hub" at bounding box center [87, 157] width 162 height 26
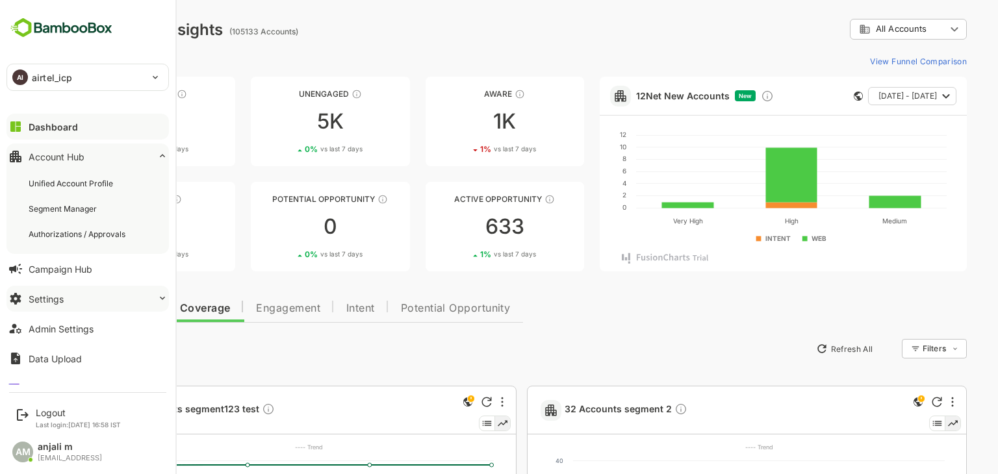
click at [68, 296] on button "Settings" at bounding box center [87, 299] width 162 height 26
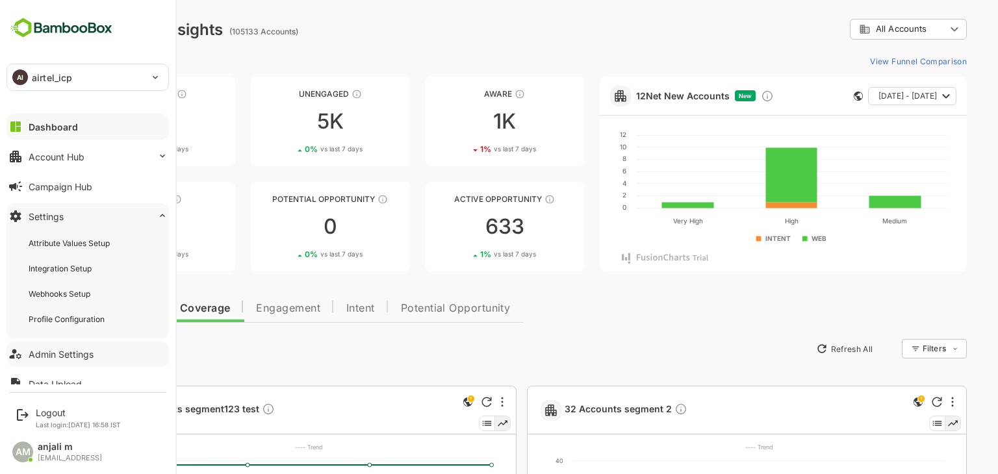
click at [60, 351] on div "Admin Settings" at bounding box center [61, 354] width 65 height 11
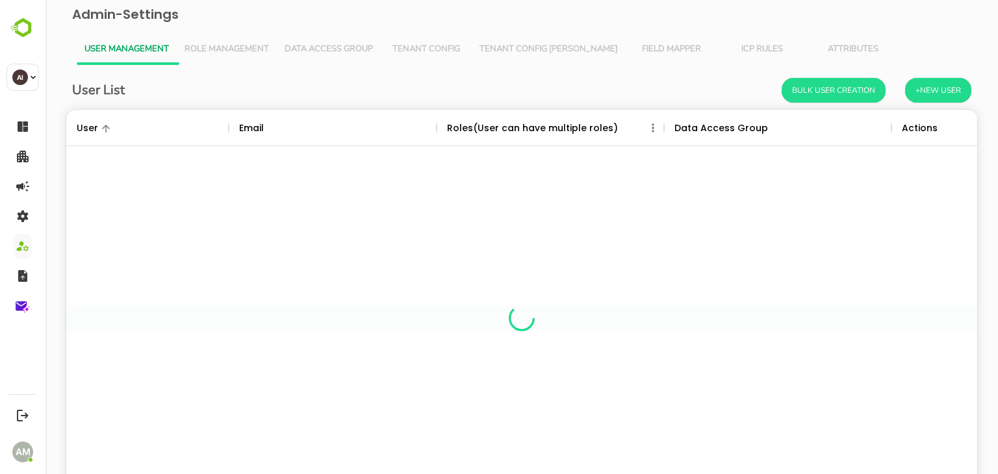
scroll to position [371, 891]
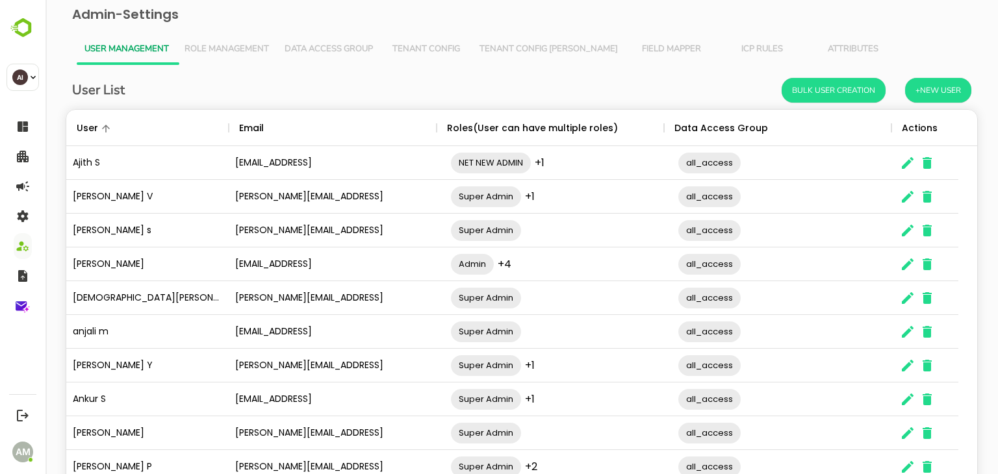
click at [223, 50] on span "Role Management" at bounding box center [226, 49] width 84 height 10
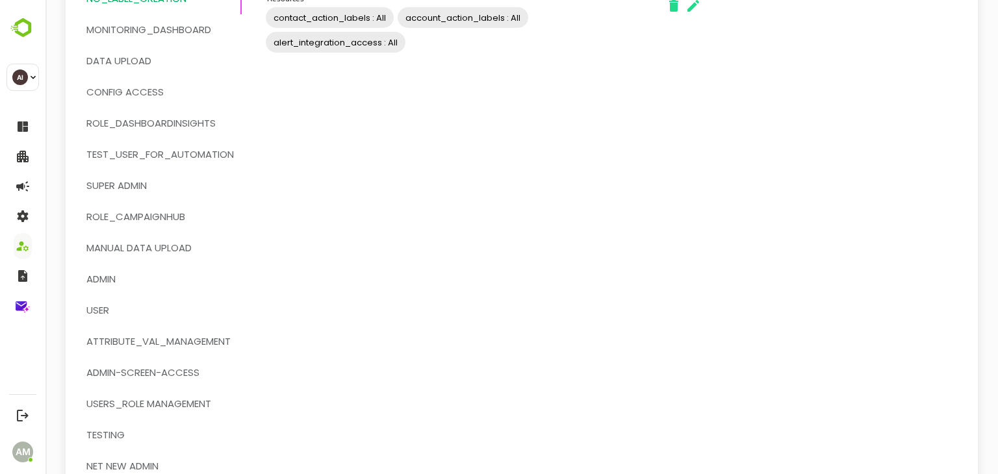
scroll to position [120, 0]
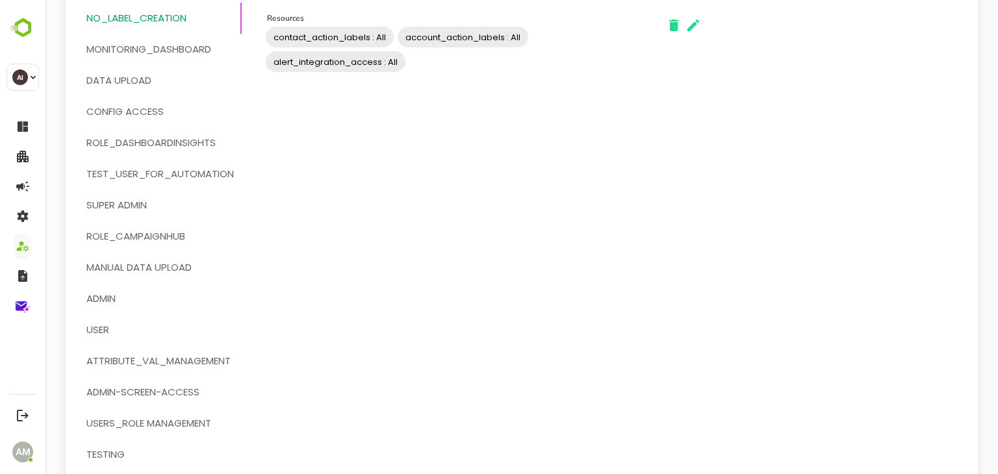
click at [138, 202] on span "Super Admin" at bounding box center [116, 205] width 60 height 17
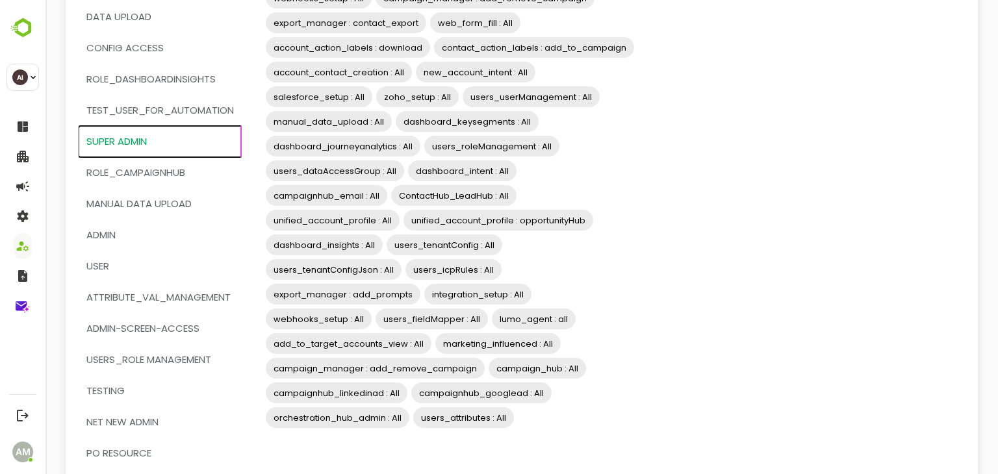
scroll to position [0, 0]
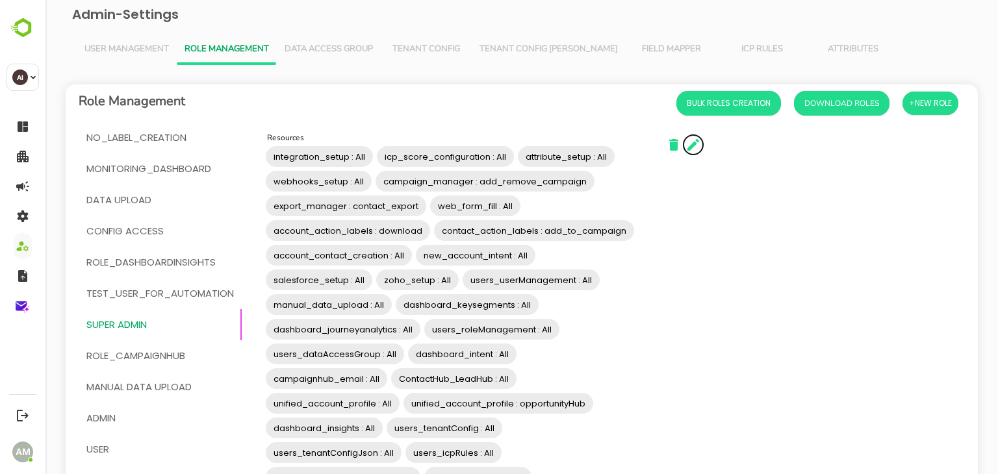
click at [697, 142] on icon "button" at bounding box center [693, 145] width 12 height 12
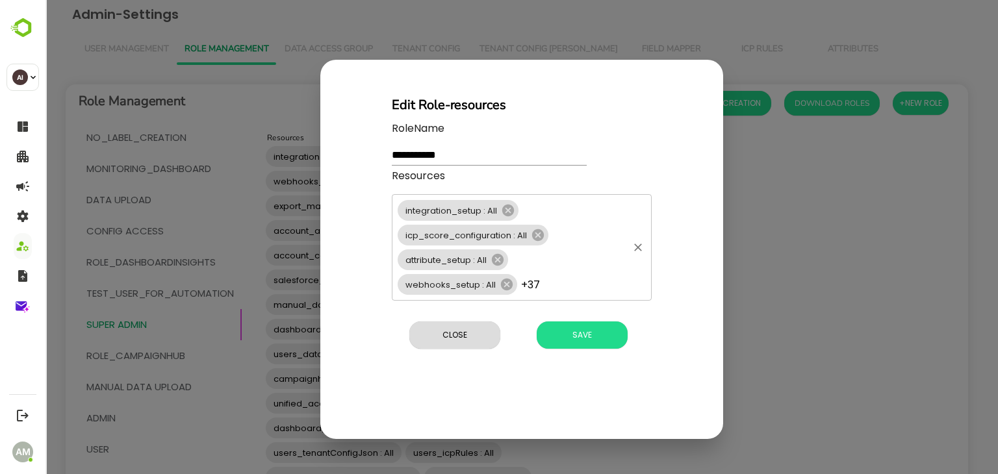
click at [572, 266] on div "integration_setup : All icp_score_configuration : All attribute_setup : All web…" at bounding box center [522, 247] width 260 height 107
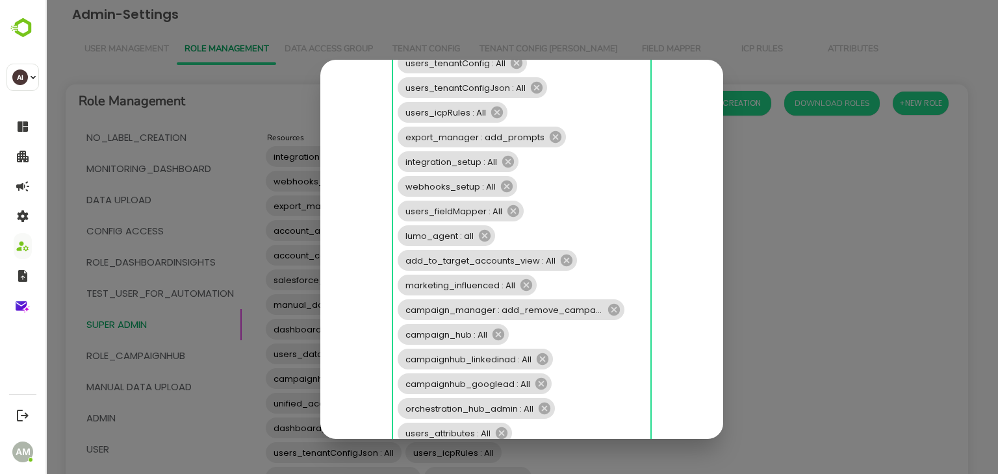
scroll to position [816, 0]
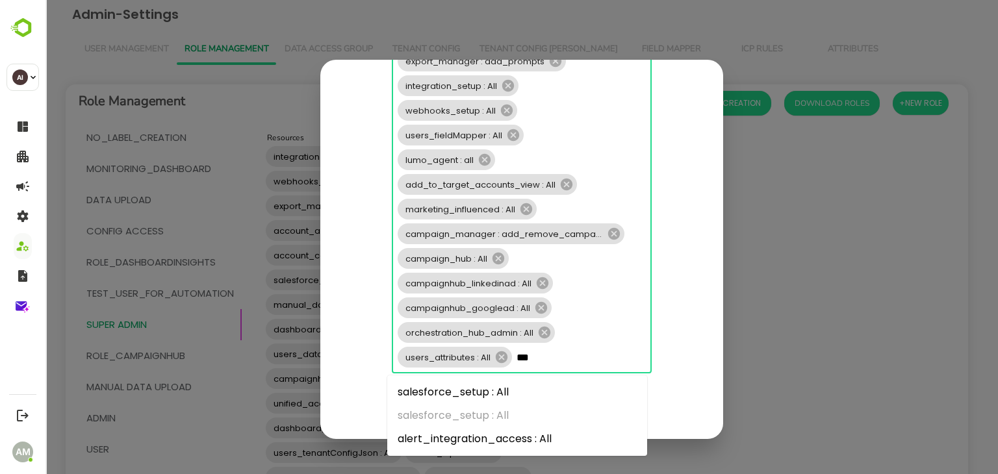
type input "****"
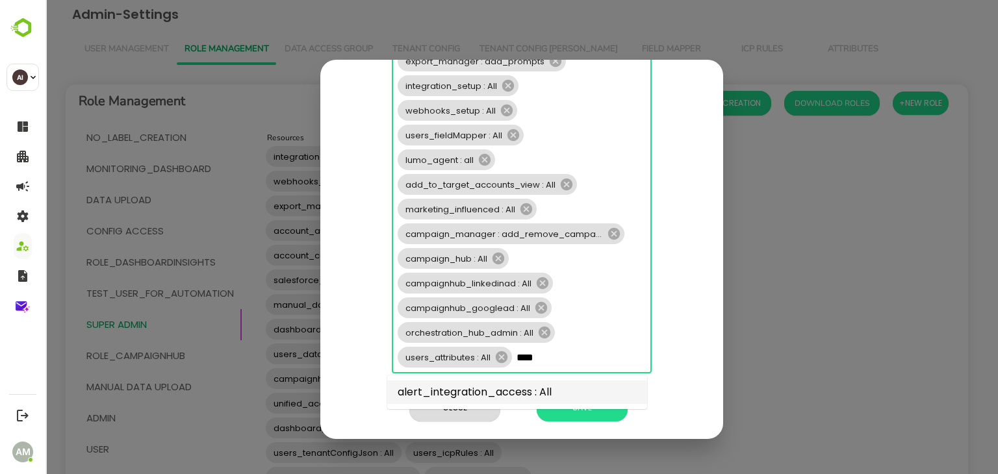
click at [518, 388] on li "alert_integration_access : All" at bounding box center [517, 392] width 260 height 23
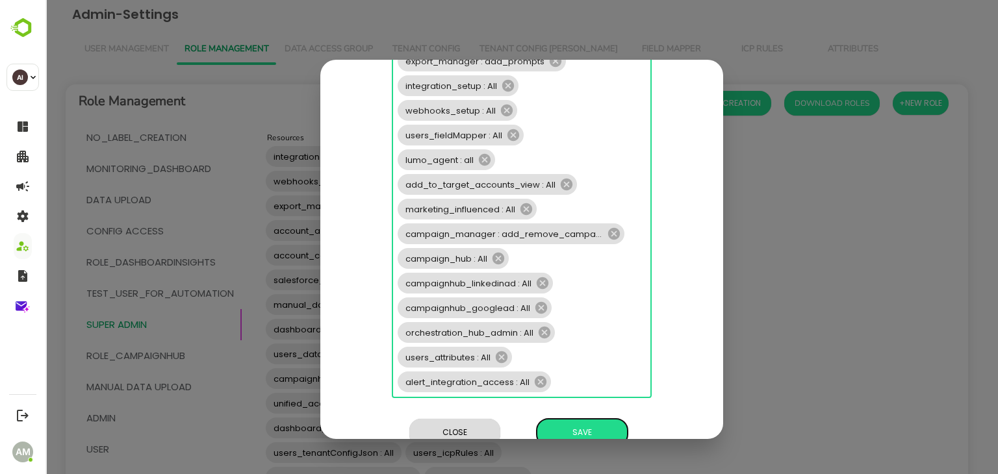
click at [577, 422] on div "**********" at bounding box center [521, 249] width 403 height 379
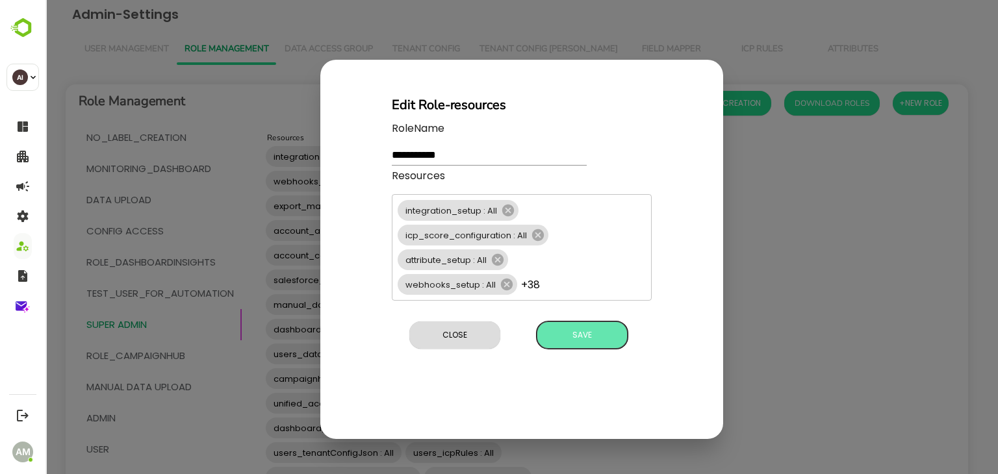
click at [605, 331] on span "Save" at bounding box center [582, 335] width 78 height 17
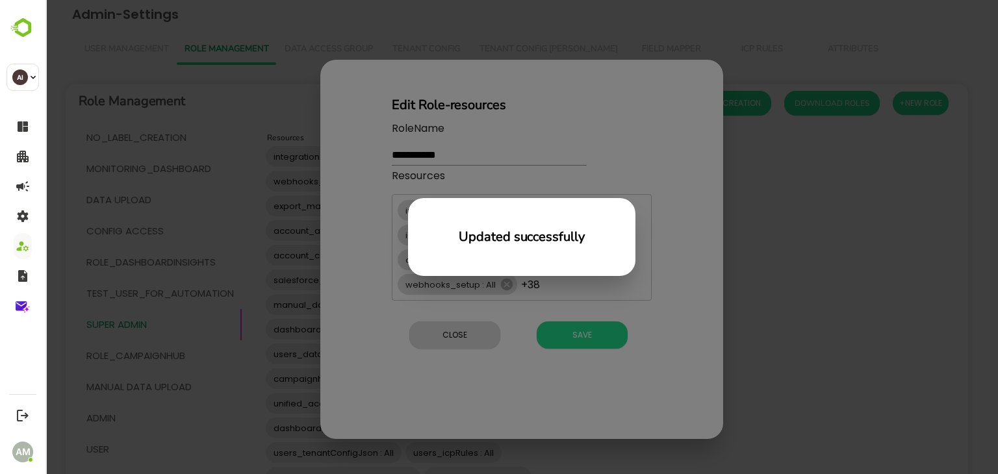
click at [816, 281] on div "Updated successfully" at bounding box center [521, 237] width 952 height 474
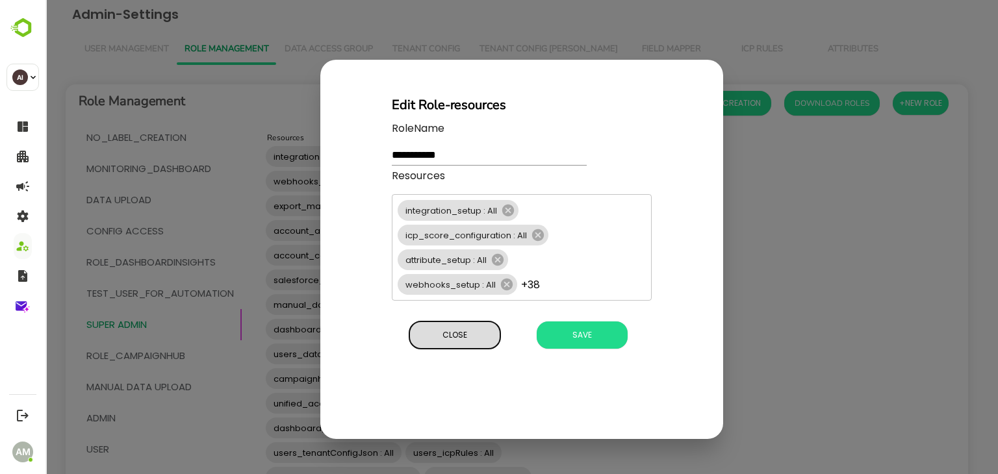
click at [444, 336] on span "Close" at bounding box center [455, 335] width 78 height 17
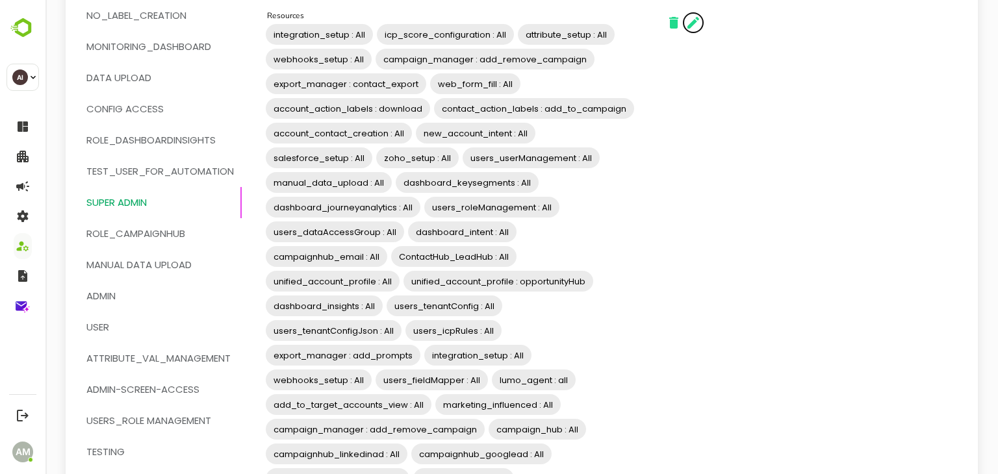
scroll to position [379, 0]
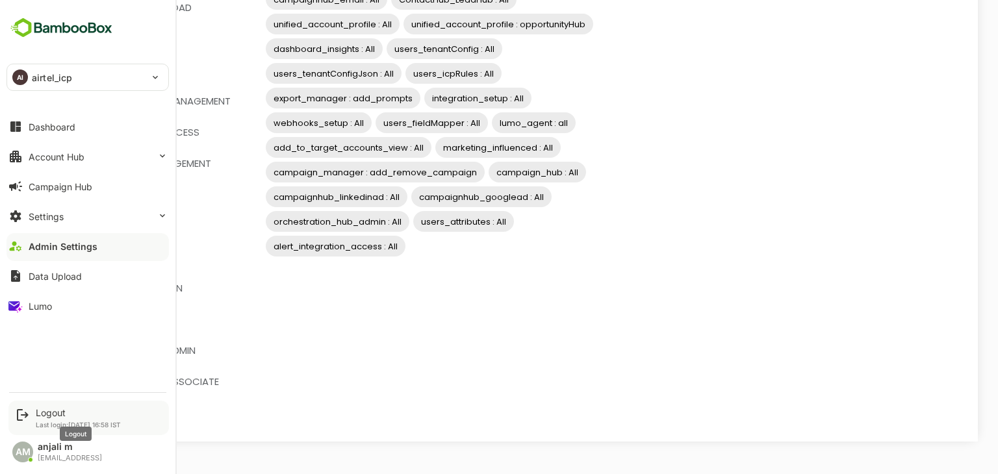
click at [58, 414] on div "Logout" at bounding box center [78, 412] width 85 height 11
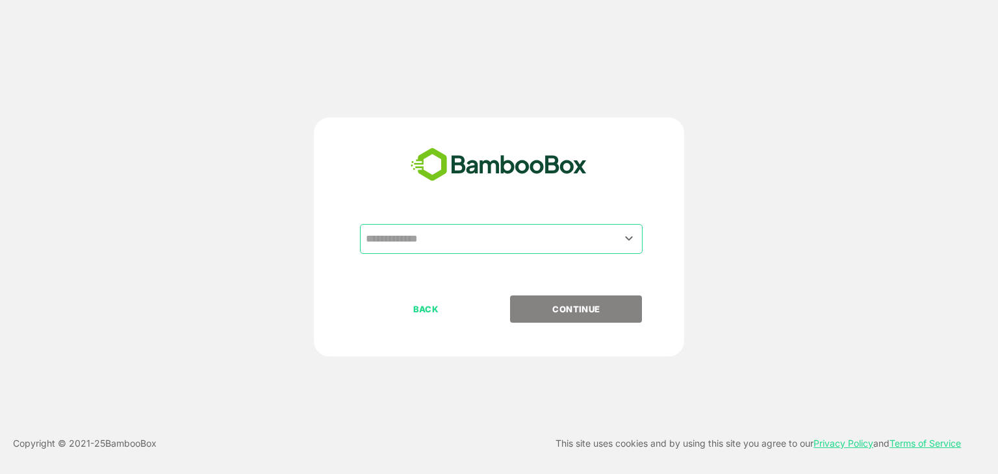
click at [496, 245] on input "text" at bounding box center [500, 239] width 277 height 25
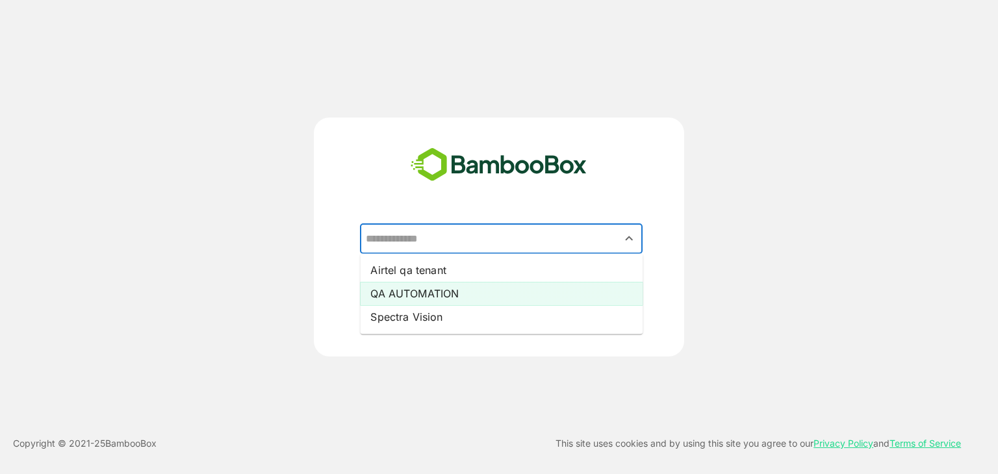
click at [424, 283] on li "QA AUTOMATION" at bounding box center [501, 293] width 283 height 23
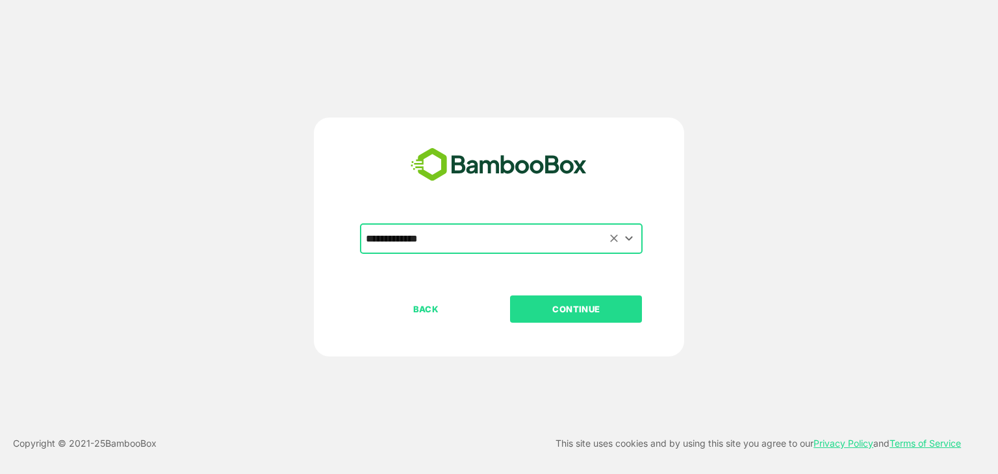
click at [465, 248] on input "**********" at bounding box center [500, 239] width 277 height 25
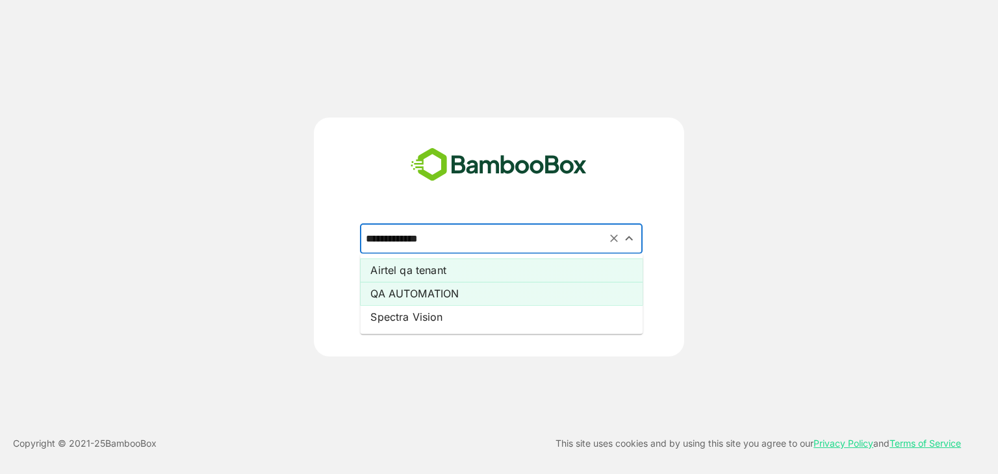
click at [455, 267] on li "Airtel qa tenant" at bounding box center [501, 270] width 283 height 23
type input "**********"
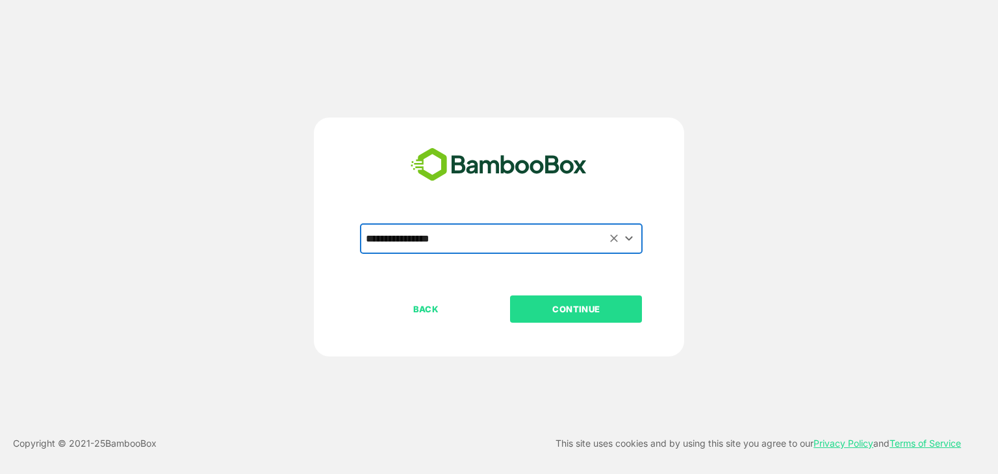
click at [628, 305] on p "CONTINUE" at bounding box center [576, 309] width 130 height 14
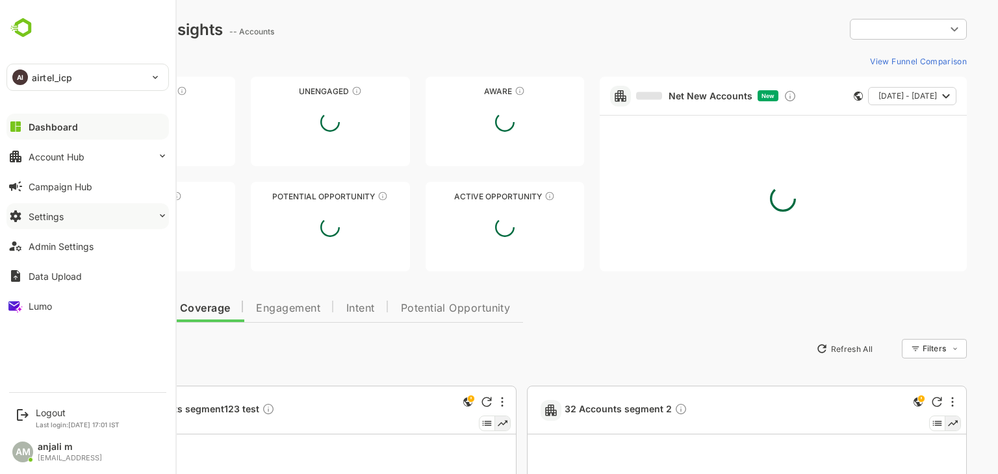
type input "**********"
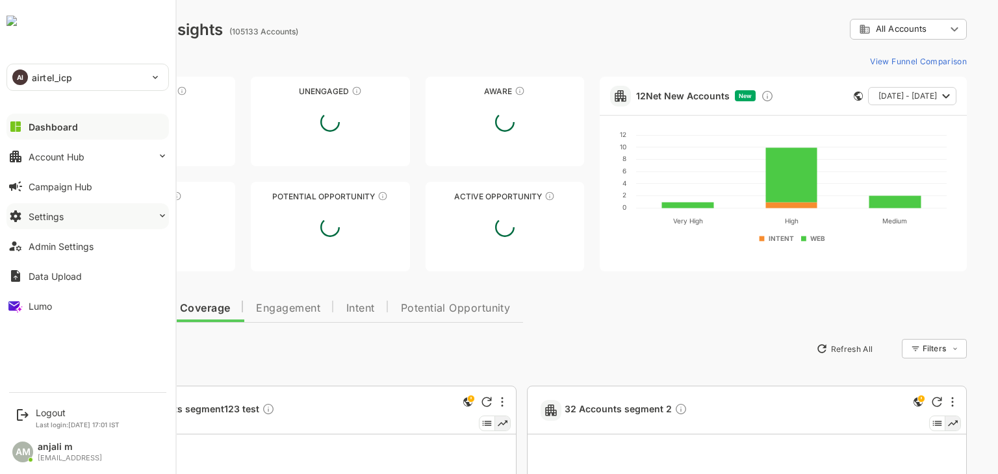
click at [56, 214] on div "Settings" at bounding box center [46, 216] width 35 height 11
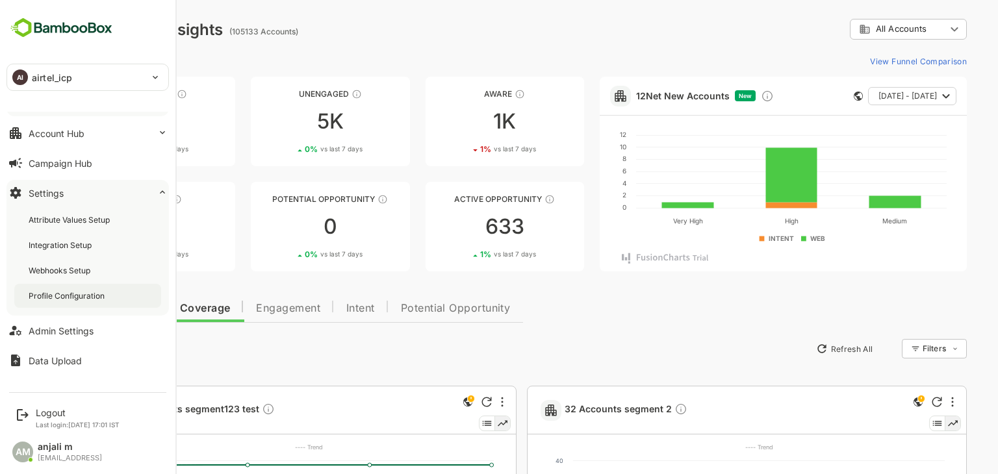
scroll to position [44, 0]
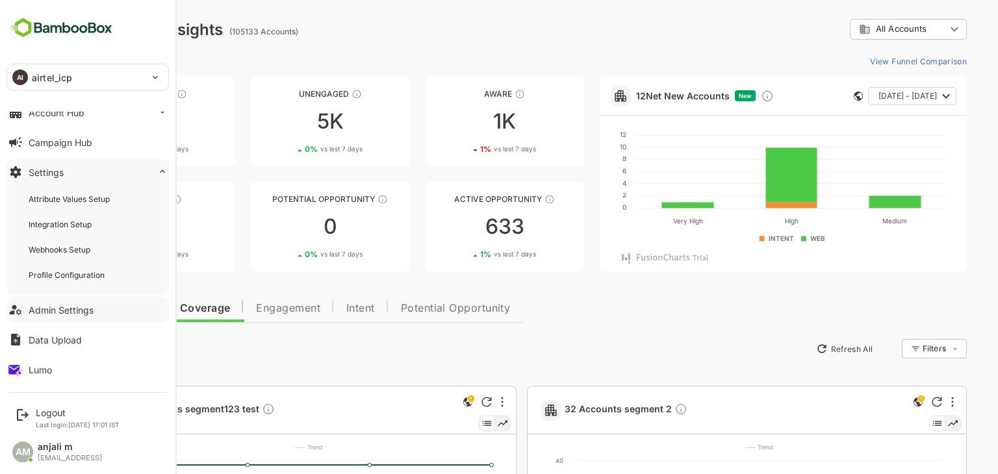
click at [62, 312] on div "Admin Settings" at bounding box center [61, 310] width 65 height 11
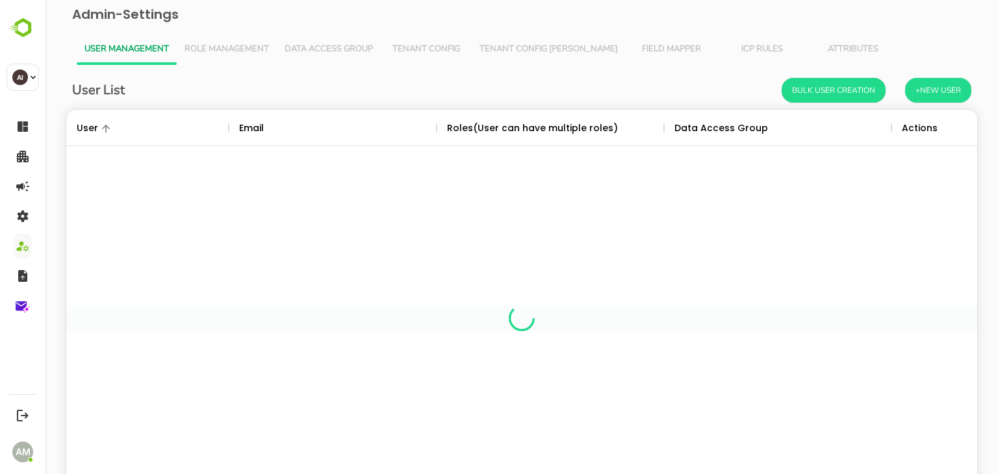
scroll to position [371, 891]
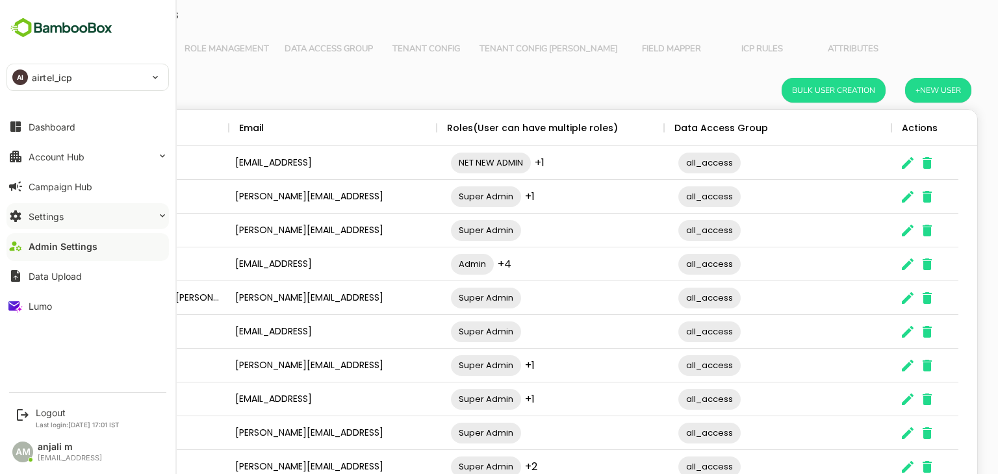
click at [68, 212] on button "Settings" at bounding box center [87, 216] width 162 height 26
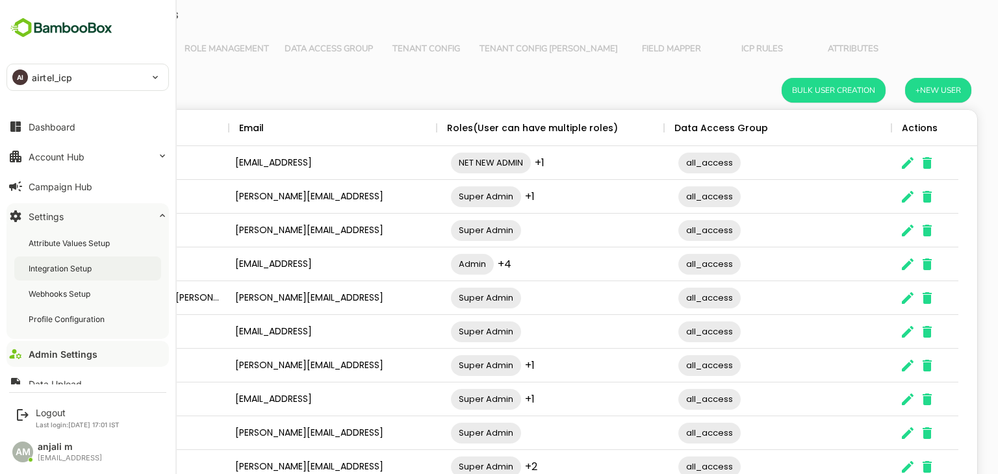
click at [62, 272] on div "Integration Setup" at bounding box center [62, 268] width 66 height 11
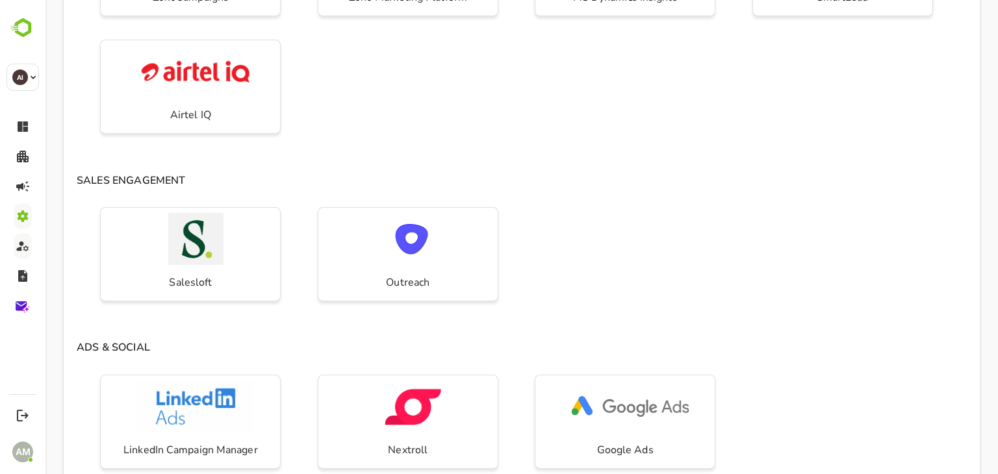
scroll to position [520, 0]
